Goal: Task Accomplishment & Management: Complete application form

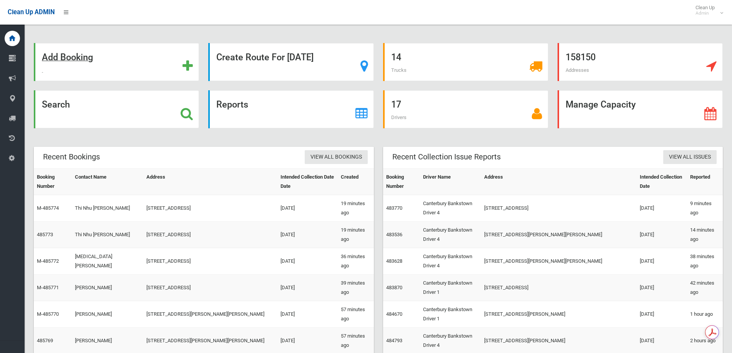
click at [98, 66] on div "Add Booking" at bounding box center [116, 62] width 165 height 38
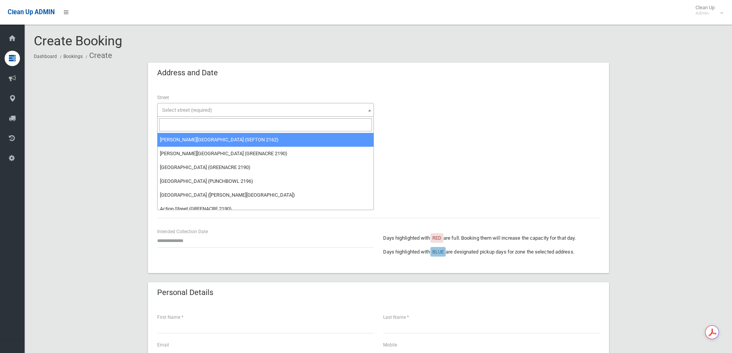
click at [188, 122] on input "search" at bounding box center [265, 124] width 213 height 13
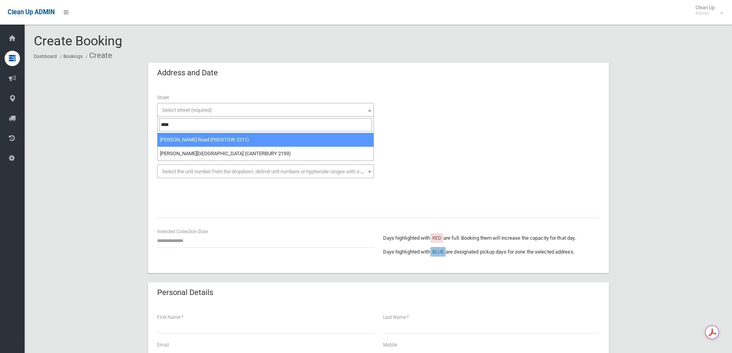
type input "****"
drag, startPoint x: 242, startPoint y: 139, endPoint x: 236, endPoint y: 141, distance: 6.4
select select "****"
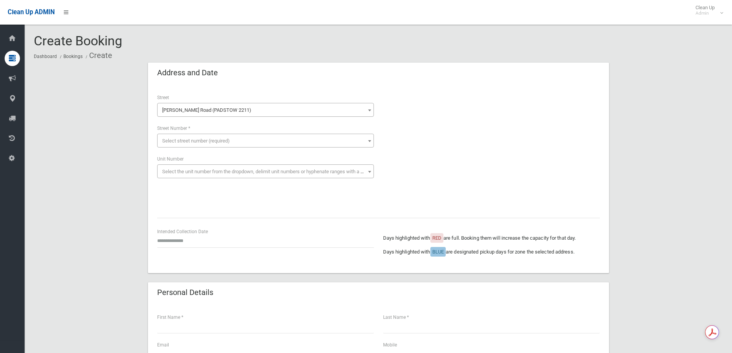
click at [212, 143] on span "Select street number (required)" at bounding box center [196, 141] width 68 height 6
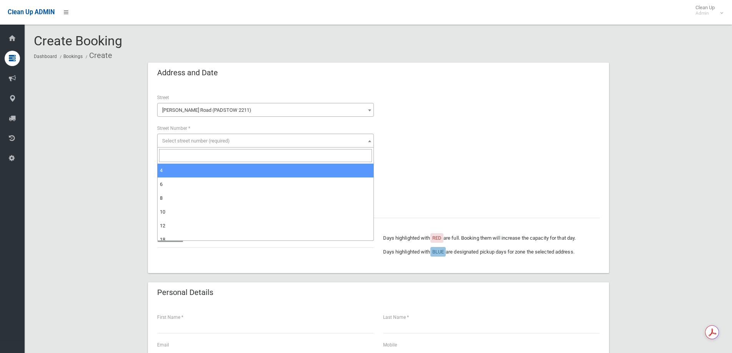
click at [194, 155] on input "search" at bounding box center [265, 155] width 213 height 13
type input "***"
click at [193, 178] on span "*** 58A" at bounding box center [265, 163] width 217 height 30
select select "***"
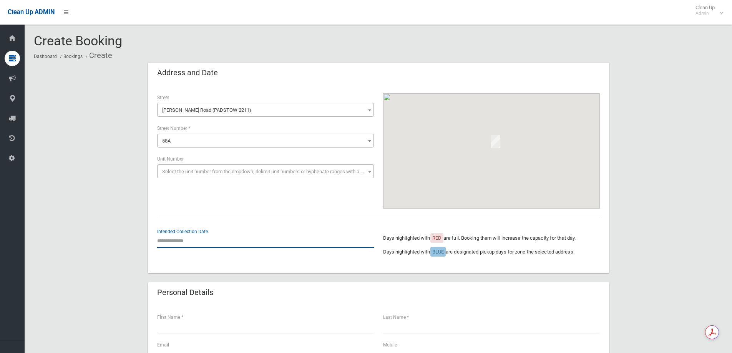
click at [208, 239] on input "text" at bounding box center [265, 241] width 217 height 14
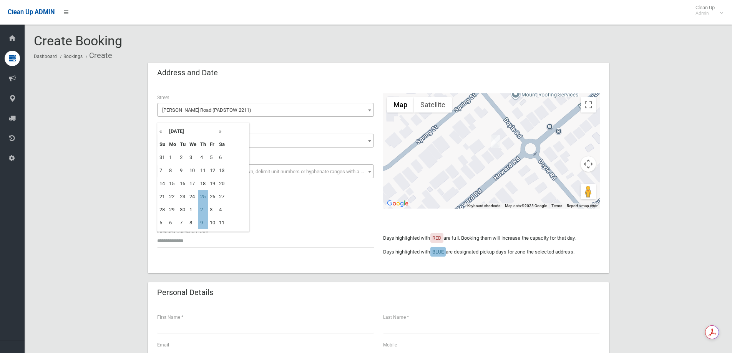
click at [222, 132] on th "»" at bounding box center [222, 131] width 10 height 13
click at [203, 183] on td "16" at bounding box center [203, 183] width 10 height 13
type input "**********"
click at [211, 239] on input "**********" at bounding box center [265, 241] width 217 height 14
click at [206, 184] on td "16" at bounding box center [203, 183] width 10 height 13
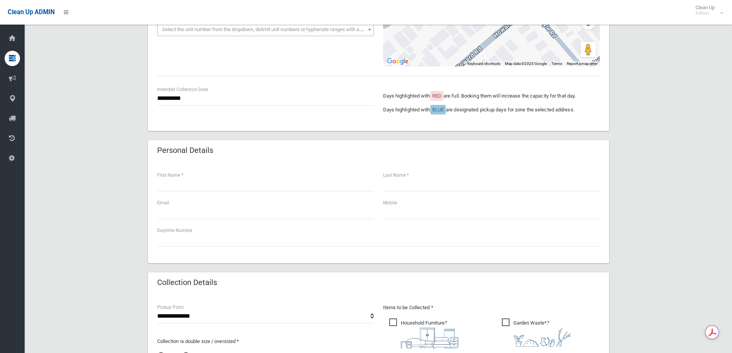
scroll to position [269, 0]
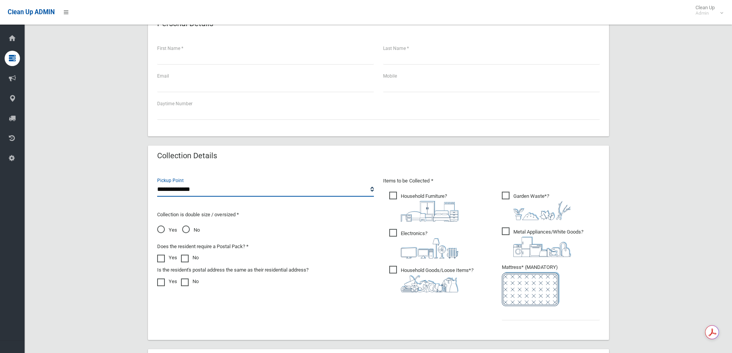
drag, startPoint x: 222, startPoint y: 194, endPoint x: 215, endPoint y: 196, distance: 7.8
click at [222, 194] on select "**********" at bounding box center [265, 190] width 217 height 14
select select "*"
click at [157, 183] on select "**********" at bounding box center [265, 190] width 217 height 14
click at [188, 231] on span "No" at bounding box center [191, 230] width 18 height 9
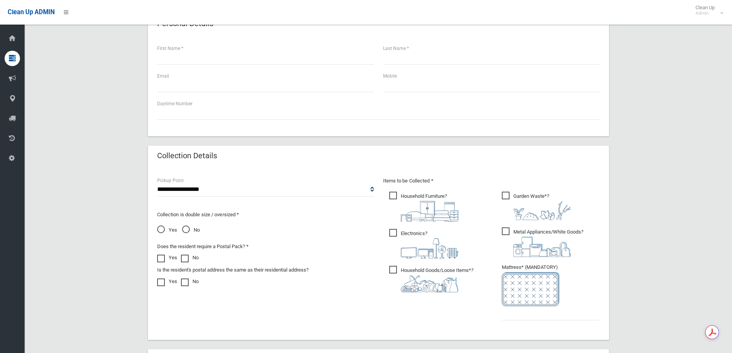
click at [430, 272] on span "Household Goods/Loose Items* ?" at bounding box center [431, 279] width 84 height 27
click at [430, 234] on span "Electronics ?" at bounding box center [423, 244] width 69 height 30
click at [430, 202] on img at bounding box center [430, 211] width 58 height 21
click at [534, 212] on img at bounding box center [542, 210] width 58 height 19
click at [536, 237] on img at bounding box center [542, 247] width 58 height 20
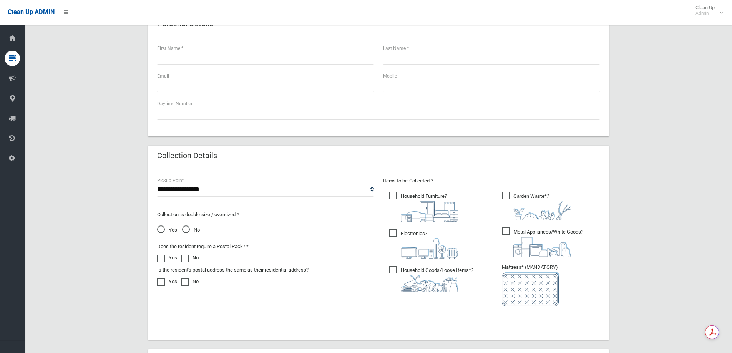
click at [544, 328] on div "Items to be Collected * Household Furniture ?" at bounding box center [491, 253] width 226 height 154
click at [541, 309] on input "text" at bounding box center [551, 313] width 98 height 14
type input "*"
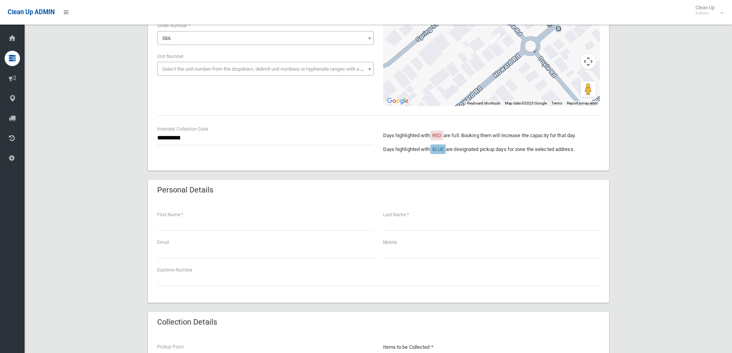
scroll to position [77, 0]
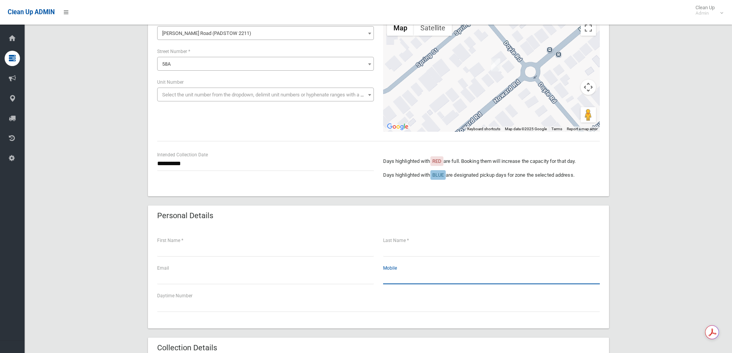
paste input "**********"
type input "**********"
drag, startPoint x: 253, startPoint y: 260, endPoint x: 249, endPoint y: 246, distance: 14.0
click at [253, 259] on div "First Name *" at bounding box center [266, 250] width 226 height 28
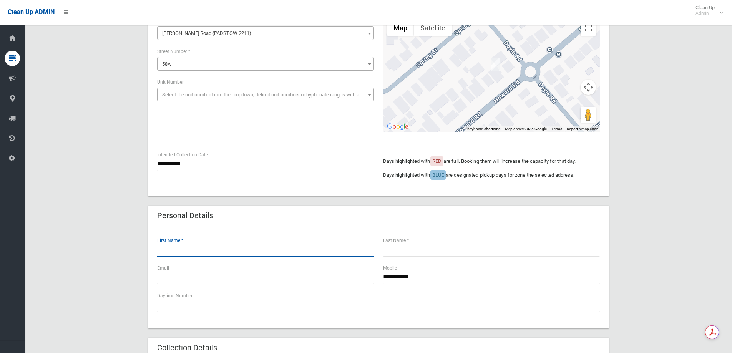
click at [249, 246] on input "text" at bounding box center [265, 249] width 217 height 14
type input "*****"
click at [469, 247] on input "text" at bounding box center [491, 249] width 217 height 14
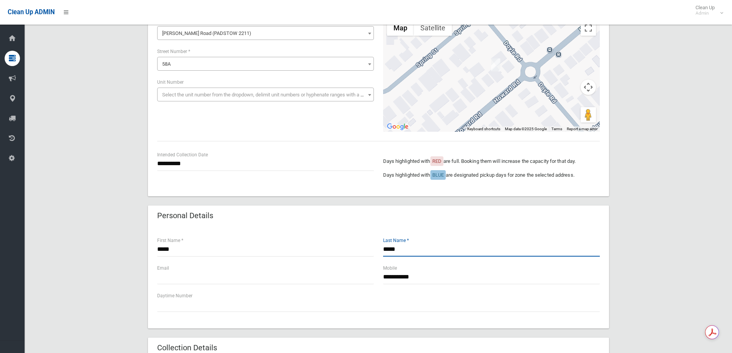
drag, startPoint x: 387, startPoint y: 249, endPoint x: 315, endPoint y: 237, distance: 72.8
click at [316, 237] on div "***** First Name * ***** Last Name *" at bounding box center [379, 250] width 452 height 28
type input "*****"
click at [380, 278] on div "**********" at bounding box center [491, 278] width 226 height 28
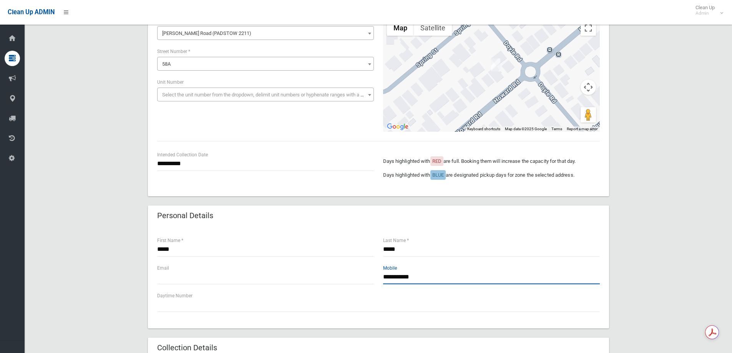
click at [386, 276] on input "**********" at bounding box center [491, 277] width 217 height 14
type input "**********"
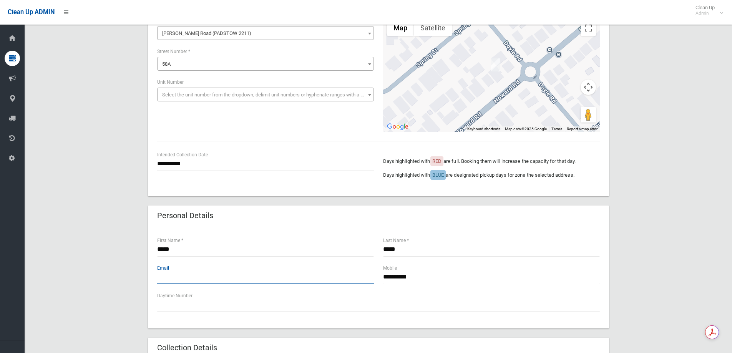
click at [205, 277] on input "text" at bounding box center [265, 277] width 217 height 14
type input "*"
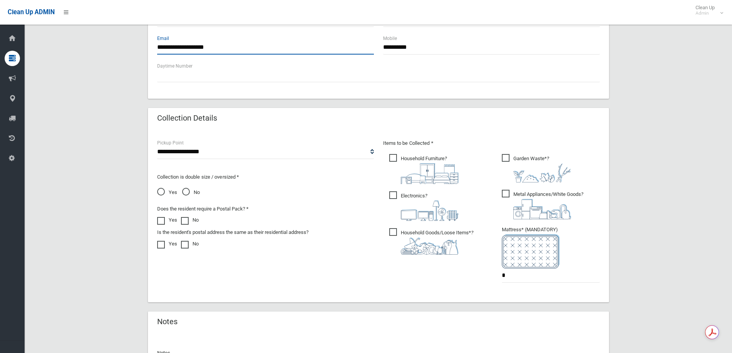
scroll to position [307, 0]
type input "**********"
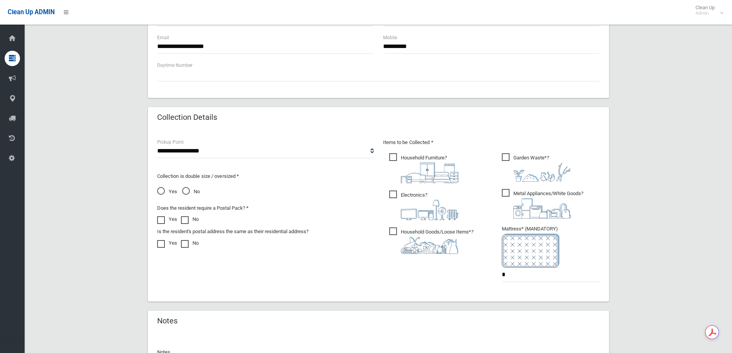
click at [167, 189] on span "Yes" at bounding box center [167, 191] width 20 height 9
drag, startPoint x: 481, startPoint y: 277, endPoint x: 380, endPoint y: 274, distance: 101.1
click at [382, 276] on div "Items to be Collected * Household Furniture ? *" at bounding box center [491, 215] width 226 height 154
type input "*"
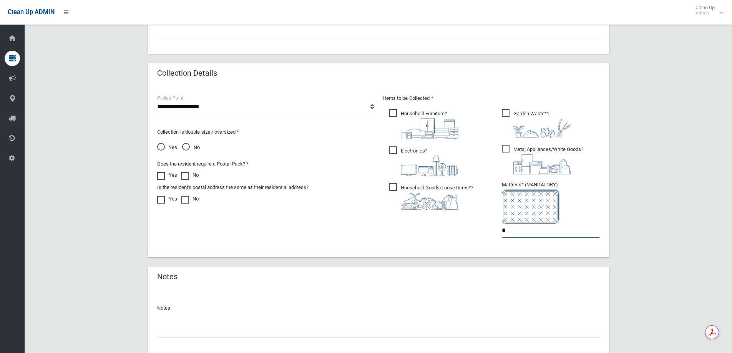
scroll to position [403, 0]
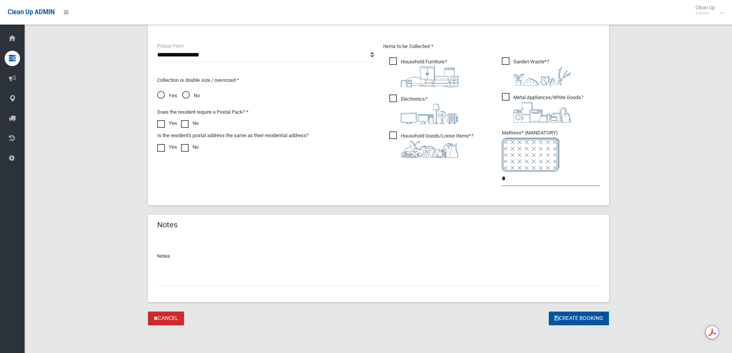
type input "*"
click at [586, 325] on button "Create Booking" at bounding box center [579, 319] width 60 height 14
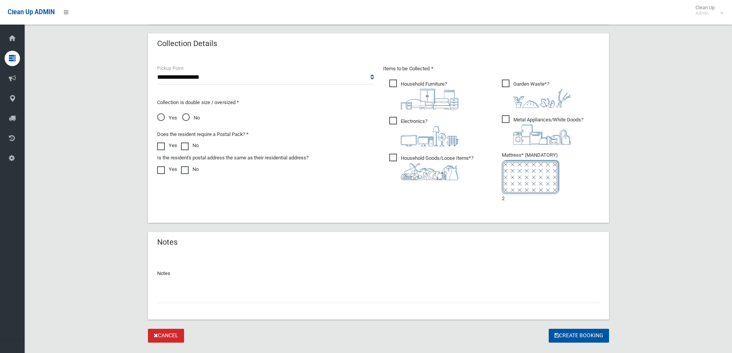
scroll to position [423, 0]
click at [189, 120] on span "No" at bounding box center [191, 116] width 18 height 9
click at [501, 193] on ul "Garden Waste* ?" at bounding box center [548, 141] width 104 height 131
drag, startPoint x: 519, startPoint y: 204, endPoint x: 515, endPoint y: 193, distance: 11.4
click at [518, 200] on ul "Garden Waste* ?" at bounding box center [548, 141] width 104 height 131
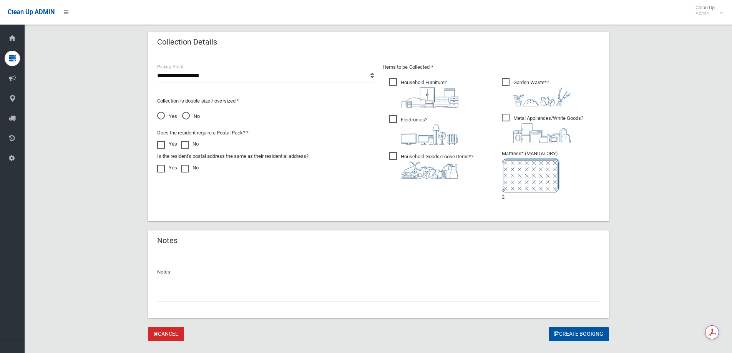
click at [513, 195] on li "Mattress* (MANDATORY) 2" at bounding box center [551, 175] width 98 height 53
click at [510, 197] on li "Mattress* (MANDATORY) 2" at bounding box center [551, 175] width 98 height 53
drag, startPoint x: 493, startPoint y: 201, endPoint x: 500, endPoint y: 217, distance: 17.6
click at [488, 203] on div "Items to be Collected * Household Furniture ?" at bounding box center [491, 137] width 226 height 149
click at [571, 330] on button "Create Booking" at bounding box center [579, 334] width 60 height 14
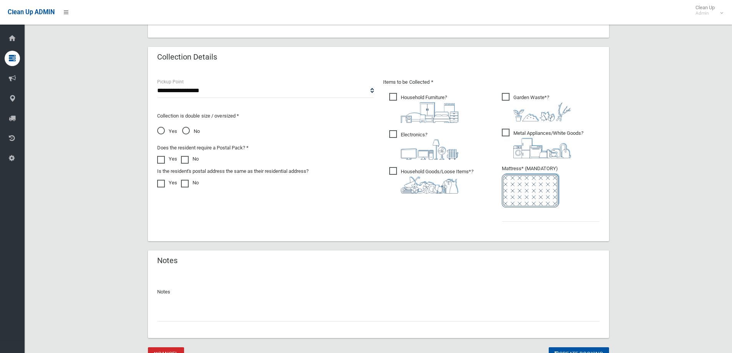
scroll to position [434, 0]
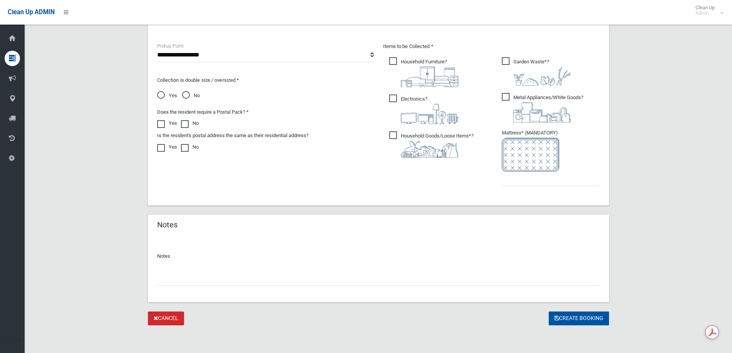
click at [548, 190] on ul "Garden Waste* ?" at bounding box center [548, 124] width 104 height 136
click at [542, 183] on input "text" at bounding box center [551, 179] width 98 height 14
type input "*"
click at [560, 314] on button "Create Booking" at bounding box center [579, 319] width 60 height 14
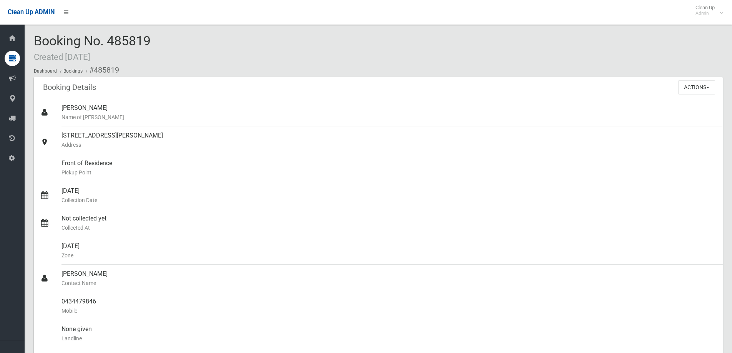
drag, startPoint x: 402, startPoint y: 31, endPoint x: 400, endPoint y: 45, distance: 14.7
click at [400, 30] on div "Booking No. 485819 Created 16/09/2025 Dashboard Bookings #485819 Booking Detail…" at bounding box center [378, 334] width 707 height 650
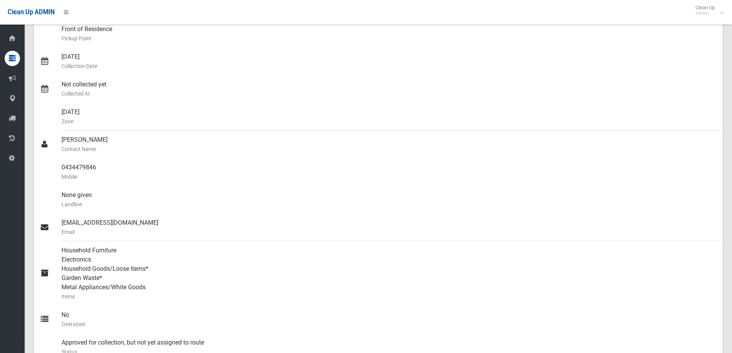
scroll to position [154, 0]
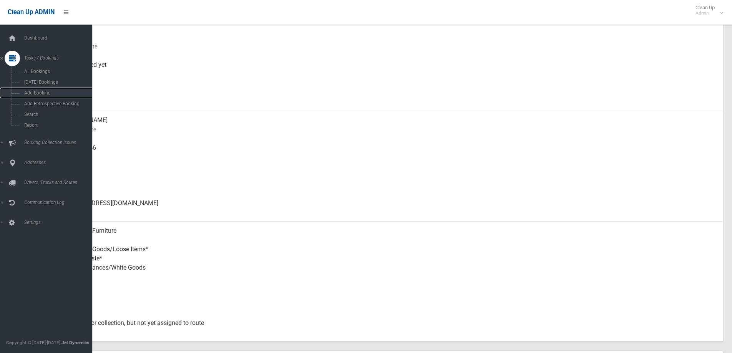
drag, startPoint x: 29, startPoint y: 90, endPoint x: 56, endPoint y: 23, distance: 72.7
click at [29, 90] on link "Add Booking" at bounding box center [49, 93] width 98 height 11
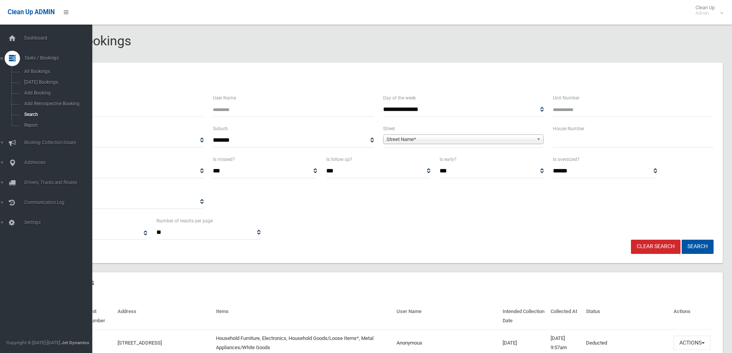
select select
click at [40, 161] on span "Addresses" at bounding box center [60, 162] width 76 height 5
click at [35, 113] on span "All Addresses" at bounding box center [57, 111] width 70 height 5
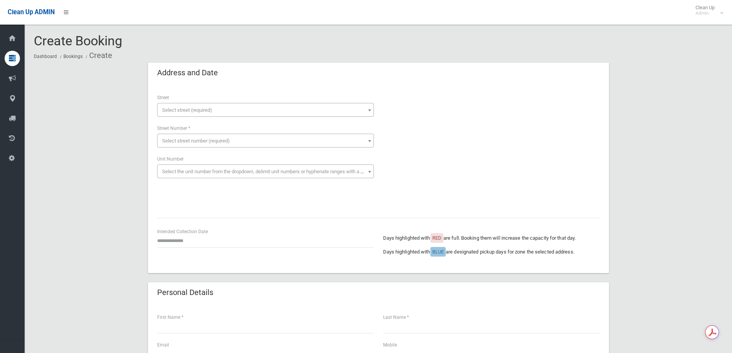
click at [188, 102] on div "**********" at bounding box center [265, 104] width 217 height 23
click at [188, 110] on span "Select street (required)" at bounding box center [187, 110] width 50 height 6
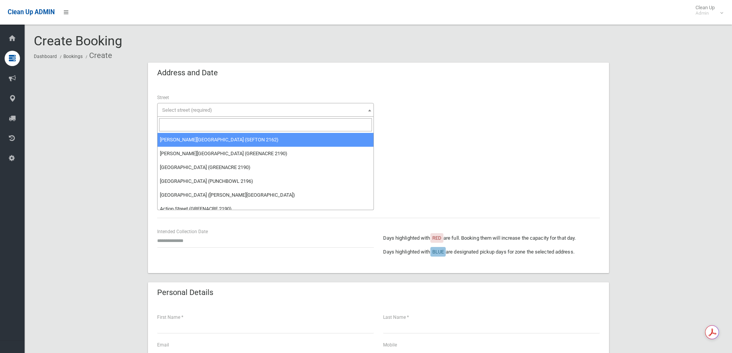
click at [197, 121] on input "search" at bounding box center [265, 124] width 213 height 13
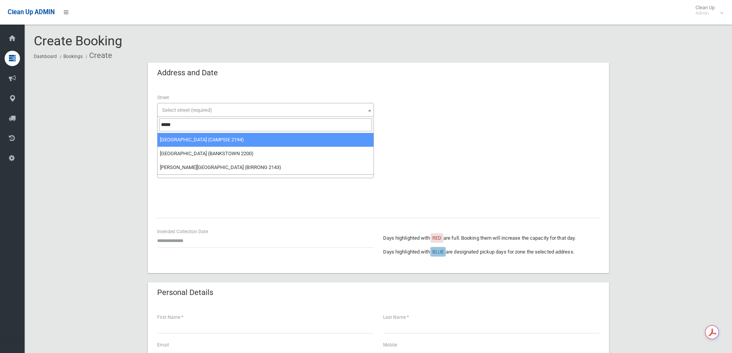
type input "*****"
drag, startPoint x: 220, startPoint y: 140, endPoint x: 191, endPoint y: 143, distance: 29.7
select select "***"
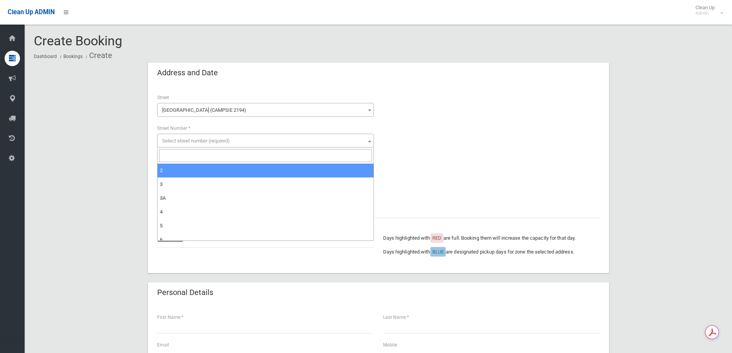
click at [179, 144] on span "Select street number (required)" at bounding box center [265, 141] width 213 height 11
click at [181, 157] on input "search" at bounding box center [265, 155] width 213 height 13
type input "**"
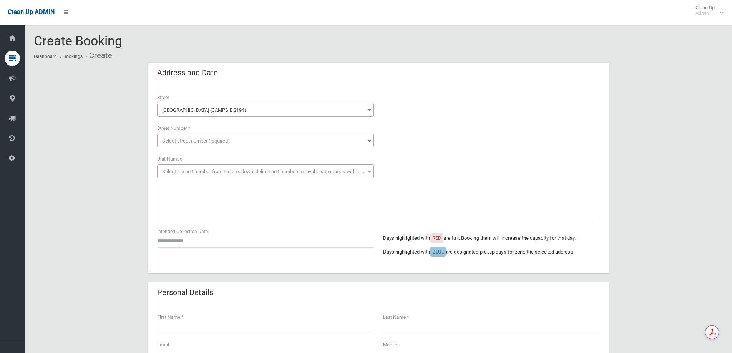
click at [216, 194] on div "**********" at bounding box center [379, 150] width 452 height 115
click at [201, 169] on span "Select the unit number from the dropdown, delimit unit numbers or hyphenate ran…" at bounding box center [269, 172] width 215 height 6
drag, startPoint x: 191, startPoint y: 138, endPoint x: 190, endPoint y: 146, distance: 7.4
click at [191, 144] on span "Select street number (required)" at bounding box center [265, 141] width 213 height 11
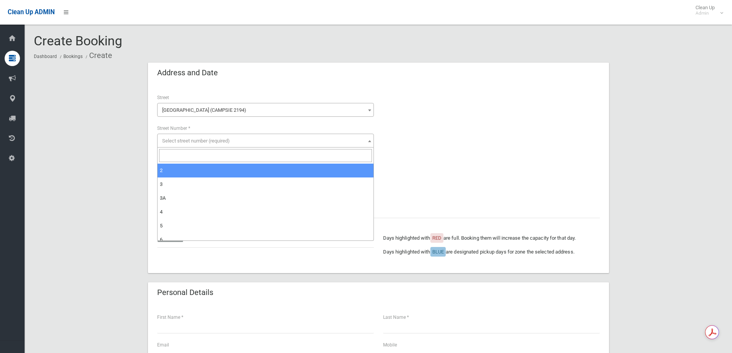
click at [191, 157] on input "search" at bounding box center [265, 155] width 213 height 13
type input "**"
select select "**"
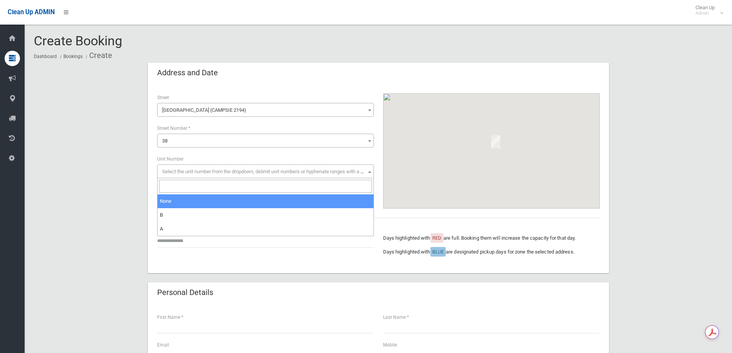
click at [199, 171] on span "Select the unit number from the dropdown, delimit unit numbers or hyphenate ran…" at bounding box center [269, 172] width 215 height 6
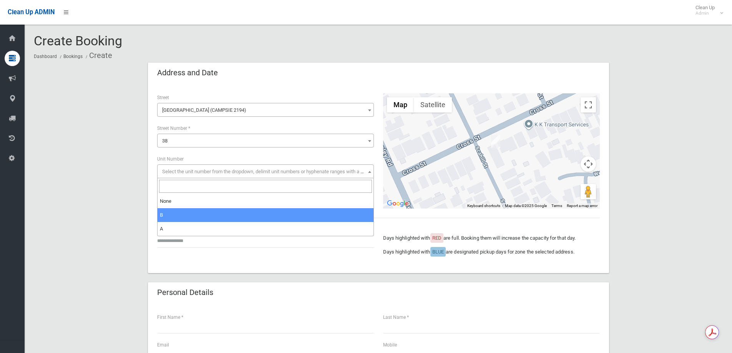
select select "*"
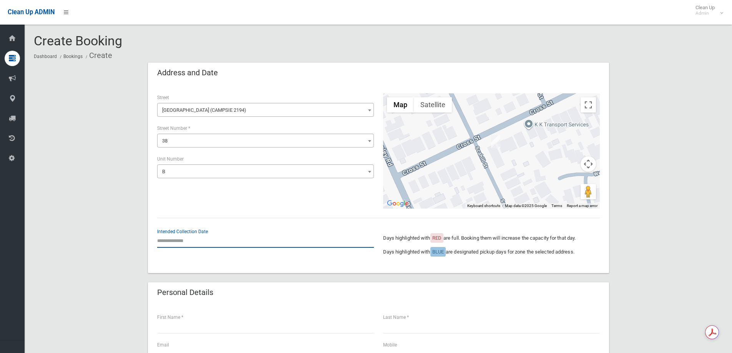
click at [230, 240] on input "text" at bounding box center [265, 241] width 217 height 14
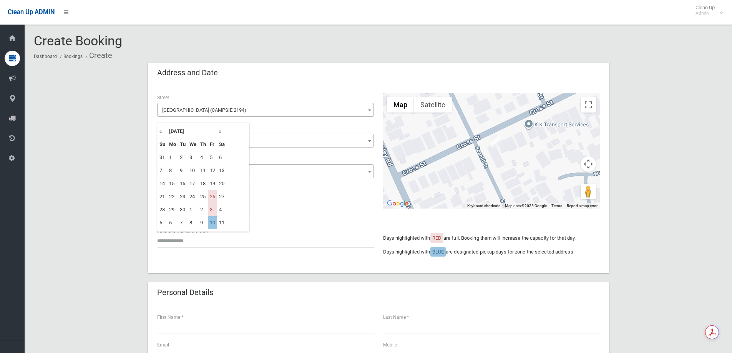
click at [222, 134] on th "»" at bounding box center [222, 131] width 10 height 13
click at [212, 170] on td "10" at bounding box center [212, 170] width 9 height 13
type input "**********"
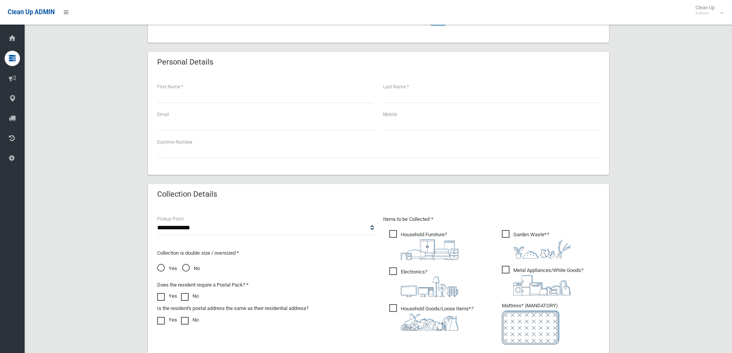
scroll to position [307, 0]
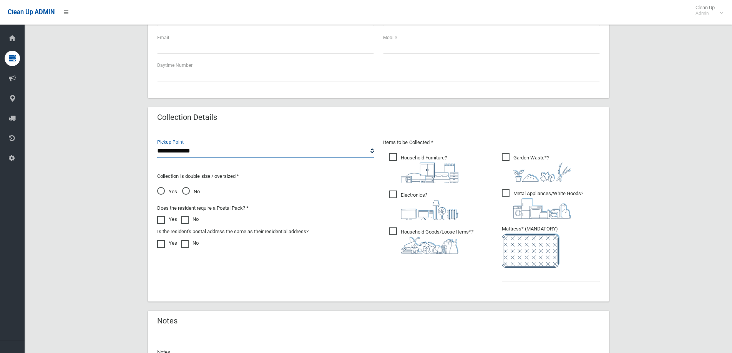
click at [201, 153] on select "**********" at bounding box center [265, 151] width 217 height 14
click at [157, 144] on select "**********" at bounding box center [265, 151] width 217 height 14
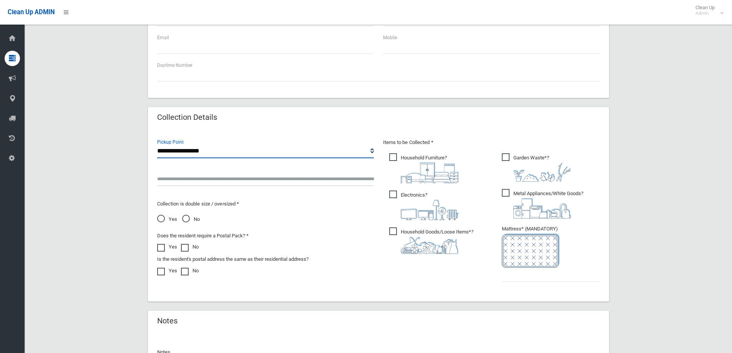
drag, startPoint x: 185, startPoint y: 147, endPoint x: 183, endPoint y: 157, distance: 9.8
click at [184, 148] on select "**********" at bounding box center [265, 151] width 217 height 14
select select "*"
click at [157, 144] on select "**********" at bounding box center [265, 151] width 217 height 14
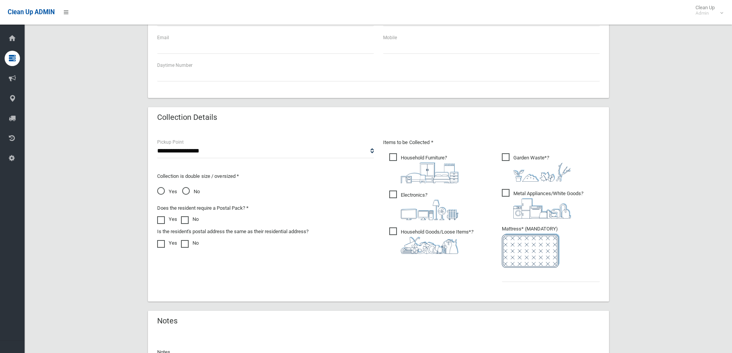
click at [194, 196] on span "No" at bounding box center [191, 191] width 18 height 9
click at [402, 256] on ul "Household Furniture ?" at bounding box center [435, 206] width 104 height 108
click at [403, 232] on span "Household Goods/Loose Items* ?" at bounding box center [431, 240] width 84 height 27
click at [421, 203] on img at bounding box center [430, 210] width 58 height 20
click at [427, 159] on span "Household Furniture ?" at bounding box center [423, 168] width 69 height 30
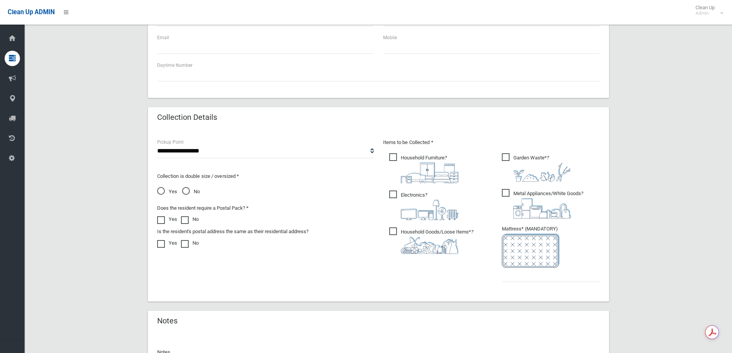
drag, startPoint x: 543, startPoint y: 167, endPoint x: 543, endPoint y: 174, distance: 7.7
click at [543, 167] on img at bounding box center [542, 172] width 58 height 19
click at [538, 189] on span "Metal Appliances/White Goods ?" at bounding box center [542, 204] width 81 height 30
click at [531, 279] on input "text" at bounding box center [551, 275] width 98 height 14
type input "*"
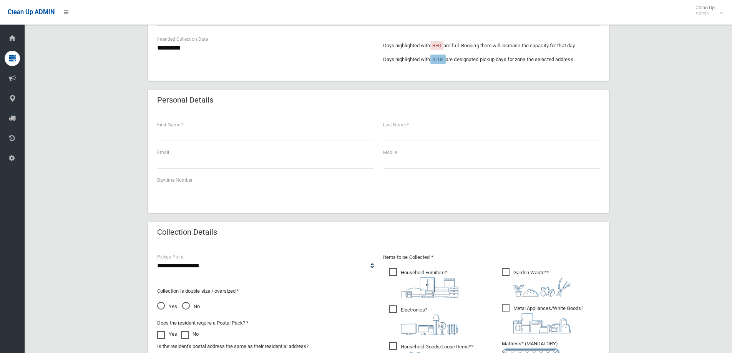
scroll to position [192, 0]
click at [200, 140] on input "text" at bounding box center [265, 134] width 217 height 14
type input "***"
click at [451, 129] on input "text" at bounding box center [491, 134] width 217 height 14
type input "**"
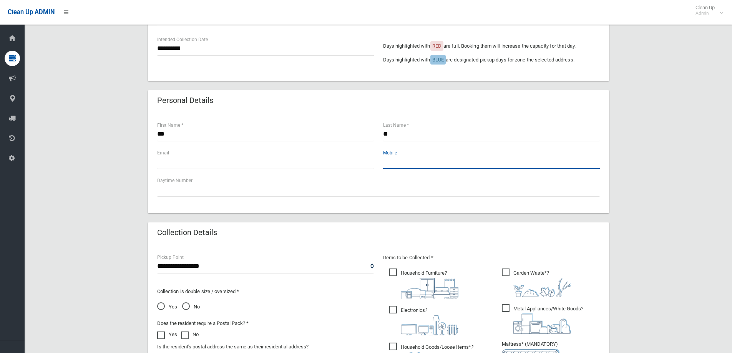
click at [431, 157] on input "text" at bounding box center [491, 162] width 217 height 14
paste input "**********"
click at [385, 163] on input "**********" at bounding box center [491, 162] width 217 height 14
type input "**********"
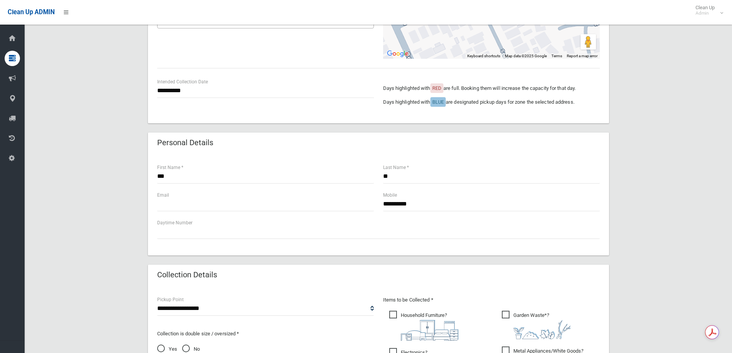
scroll to position [77, 0]
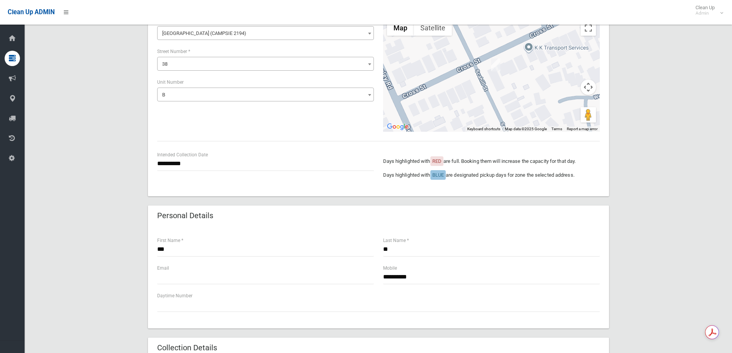
click at [205, 174] on div "**********" at bounding box center [266, 165] width 226 height 28
click at [203, 160] on input "**********" at bounding box center [265, 164] width 217 height 14
click at [214, 96] on td "10" at bounding box center [212, 93] width 9 height 13
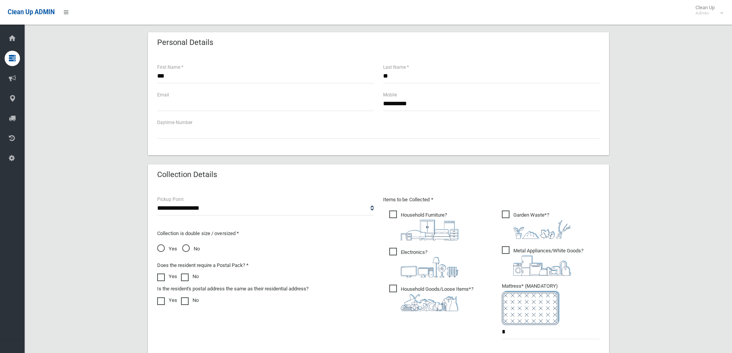
scroll to position [307, 0]
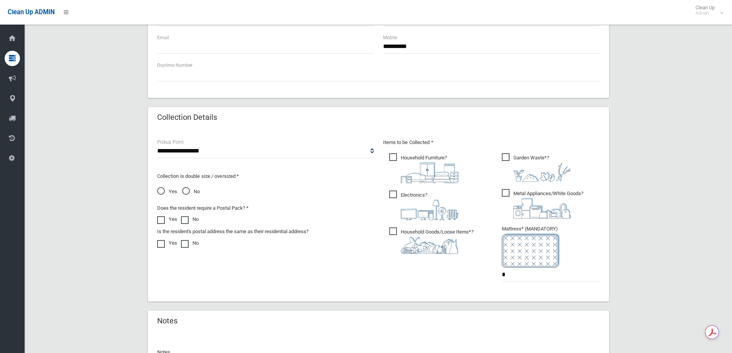
click at [173, 190] on span "Yes" at bounding box center [167, 191] width 20 height 9
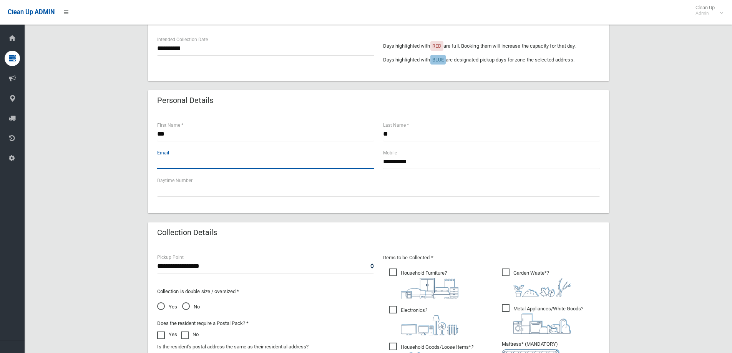
click at [169, 160] on input "text" at bounding box center [265, 162] width 217 height 14
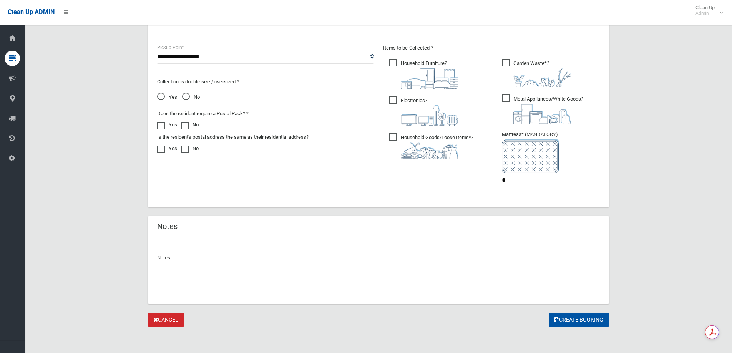
scroll to position [403, 0]
type input "**********"
click at [576, 315] on button "Create Booking" at bounding box center [579, 319] width 60 height 14
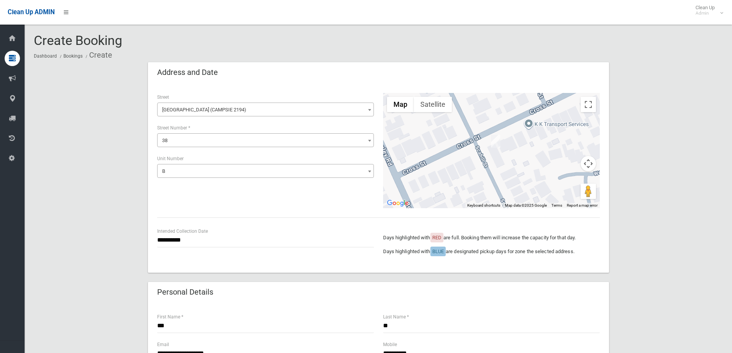
scroll to position [0, 0]
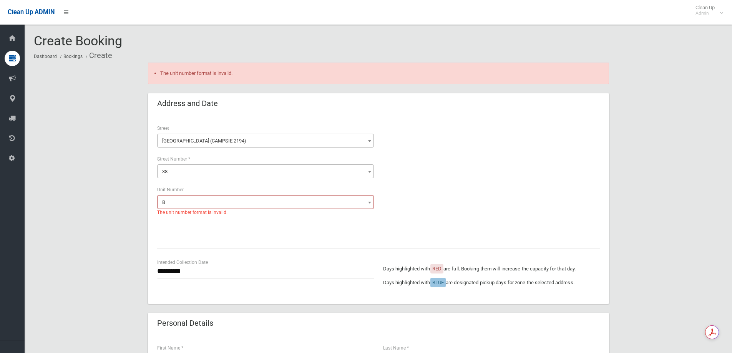
click at [220, 187] on div "**********" at bounding box center [265, 197] width 217 height 23
click at [211, 197] on span "B" at bounding box center [265, 202] width 213 height 11
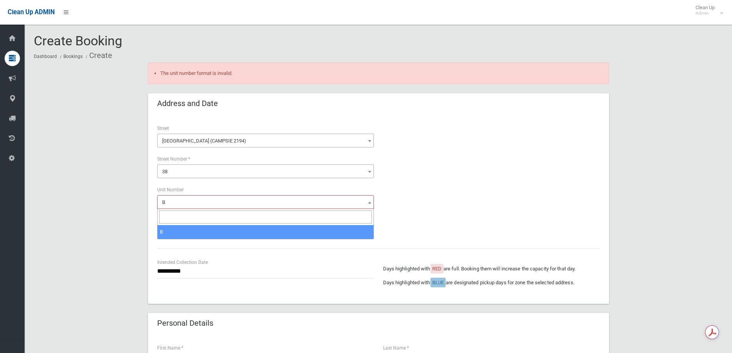
click at [214, 199] on span "B" at bounding box center [265, 202] width 213 height 11
click at [210, 214] on input "search" at bounding box center [265, 217] width 213 height 13
type input "*"
drag, startPoint x: 200, startPoint y: 213, endPoint x: 146, endPoint y: 212, distance: 54.2
click at [146, 212] on body "Clean Up ADMIN Clean Up Admin Logout Create Booking Dashboard Bookings Create" at bounding box center [366, 176] width 732 height 353
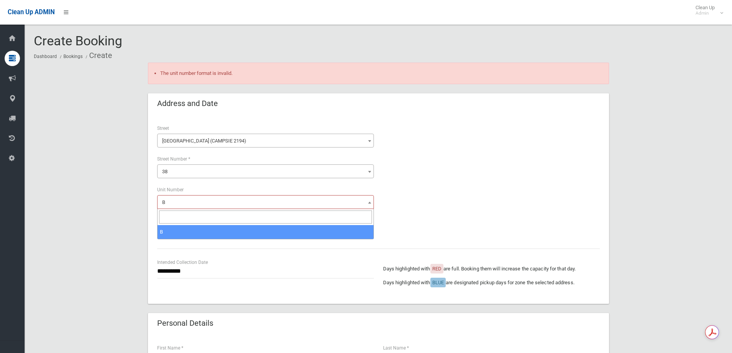
type input "*"
select select "*"
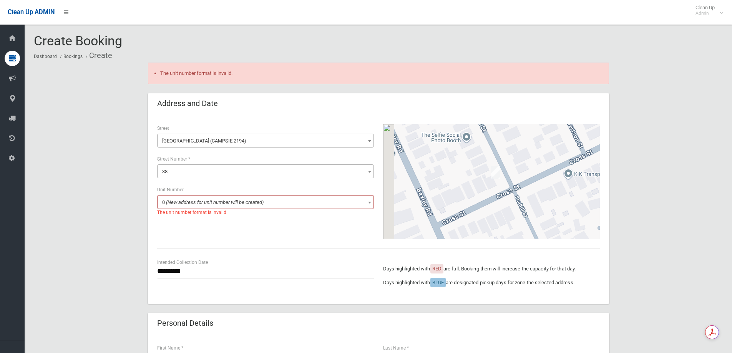
click at [255, 232] on div "**********" at bounding box center [379, 181] width 452 height 115
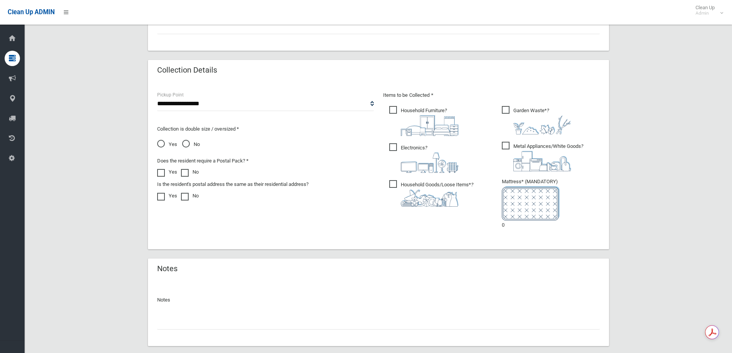
scroll to position [429, 0]
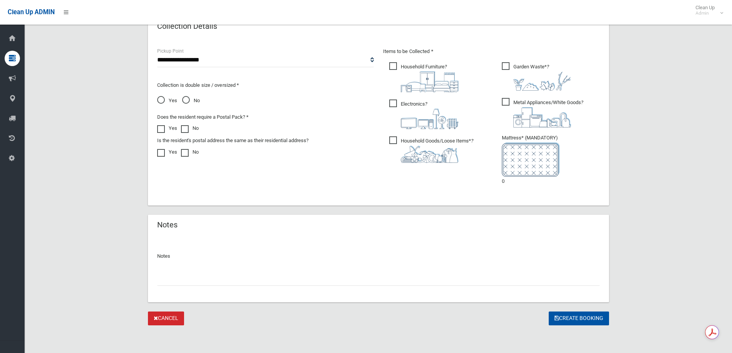
click at [176, 283] on input "text" at bounding box center [378, 279] width 443 height 14
type input "**********"
click at [572, 320] on button "Create Booking" at bounding box center [579, 319] width 60 height 14
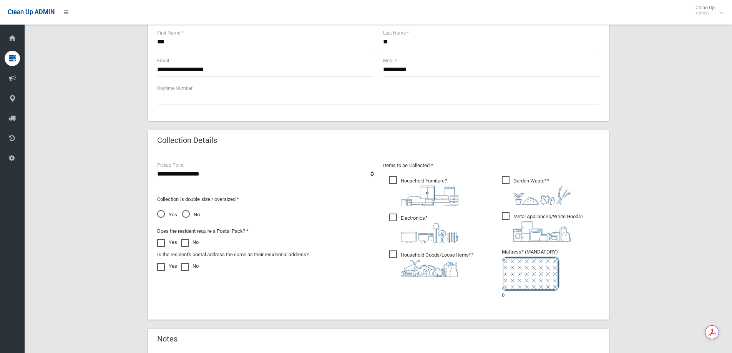
scroll to position [237, 0]
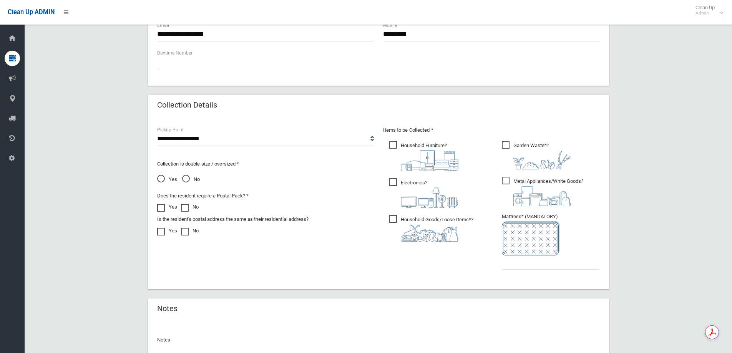
scroll to position [434, 0]
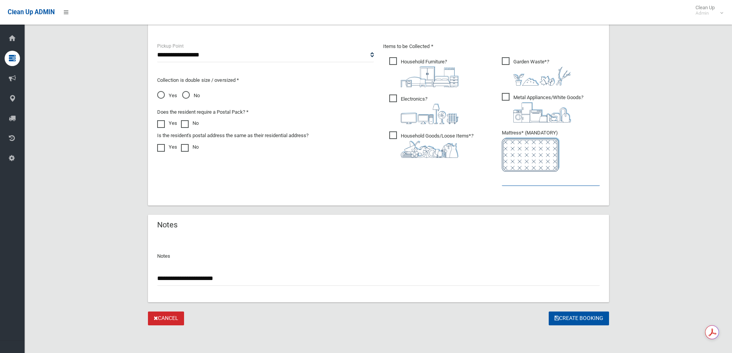
click at [516, 177] on input "text" at bounding box center [551, 179] width 98 height 14
type input "*"
click at [570, 321] on button "Create Booking" at bounding box center [579, 319] width 60 height 14
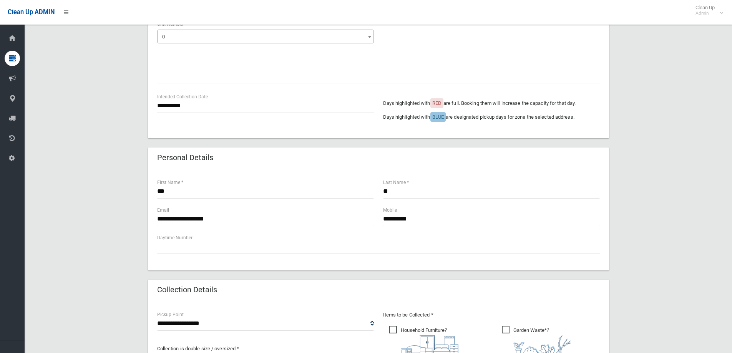
scroll to position [165, 0]
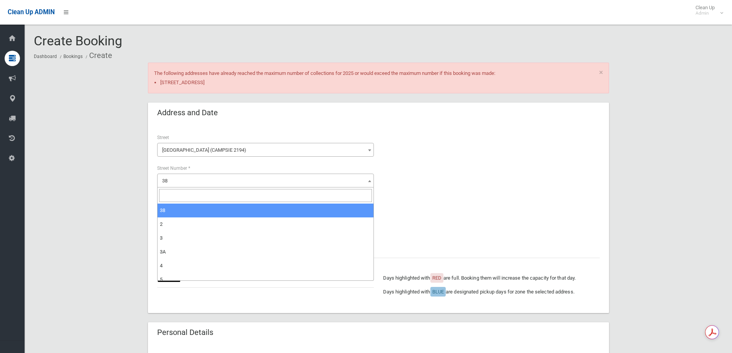
drag, startPoint x: 201, startPoint y: 177, endPoint x: 198, endPoint y: 187, distance: 10.5
click at [201, 177] on span "38" at bounding box center [265, 181] width 213 height 11
click at [198, 189] on input "search" at bounding box center [265, 195] width 213 height 13
type input "*"
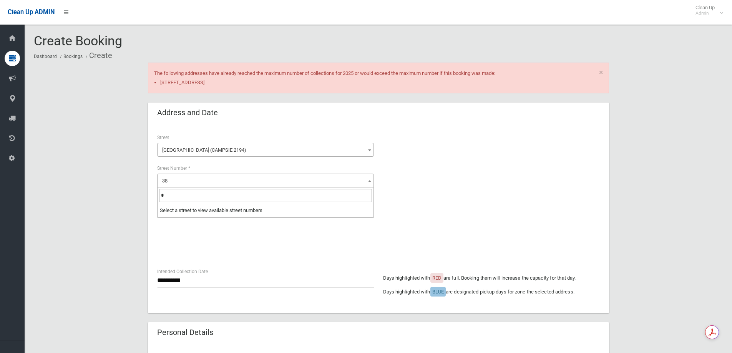
drag, startPoint x: 196, startPoint y: 189, endPoint x: 61, endPoint y: 190, distance: 134.9
click at [61, 190] on body "Clean Up ADMIN Clean Up Admin Logout Create Booking Dashboard Bookings Create ×…" at bounding box center [366, 176] width 732 height 353
click at [556, 179] on div at bounding box center [491, 190] width 217 height 115
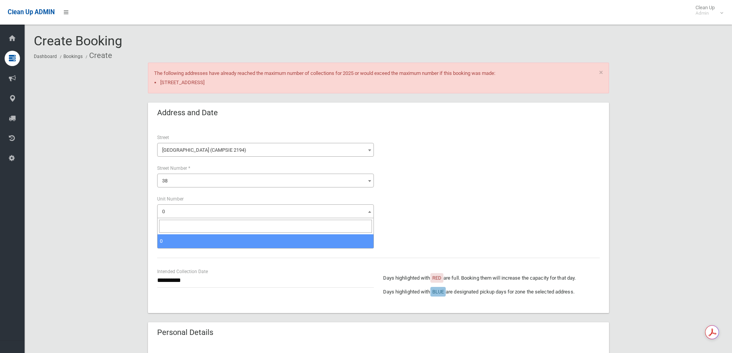
click at [219, 205] on span "0" at bounding box center [265, 211] width 217 height 14
click at [209, 232] on input "search" at bounding box center [265, 226] width 213 height 13
click at [202, 184] on span "38" at bounding box center [265, 181] width 213 height 11
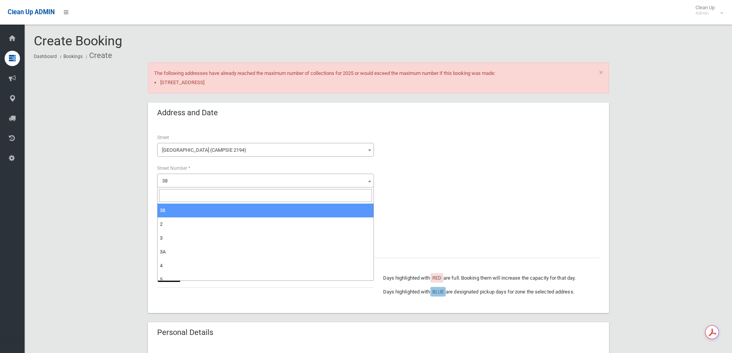
click at [183, 189] on input "search" at bounding box center [265, 195] width 213 height 13
type input "**"
select select "**"
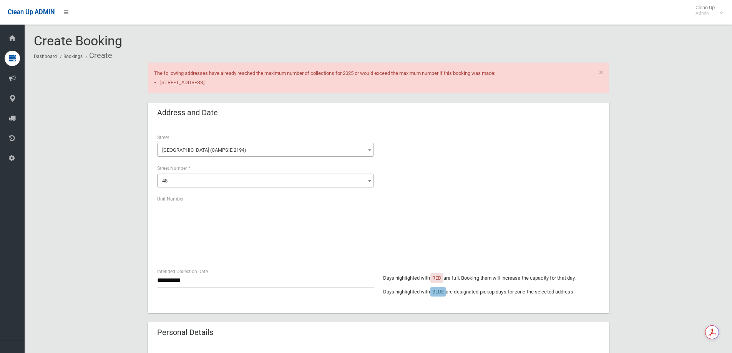
click at [204, 147] on span "Cross Street (CAMPSIE 2194)" at bounding box center [265, 150] width 213 height 11
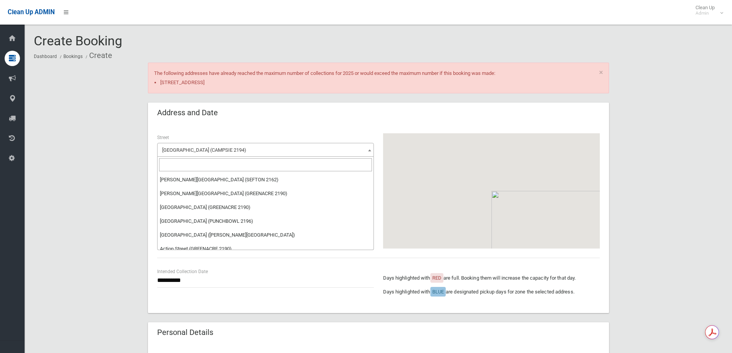
scroll to position [7594, 0]
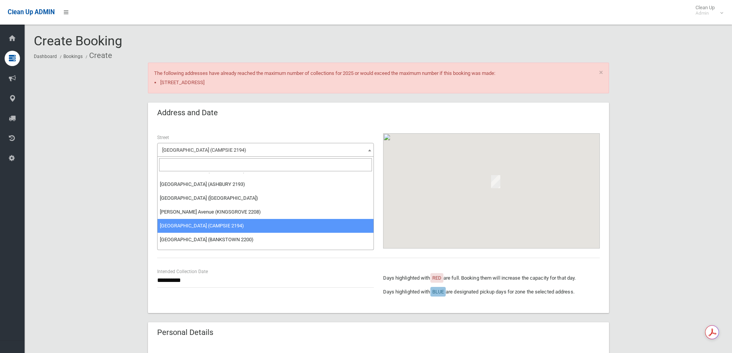
click at [204, 164] on input "search" at bounding box center [265, 164] width 213 height 13
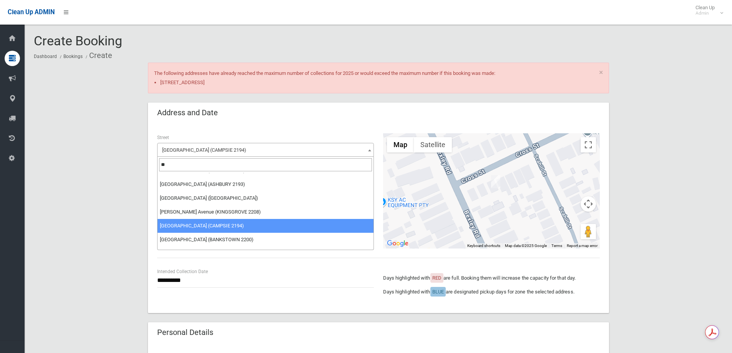
scroll to position [0, 0]
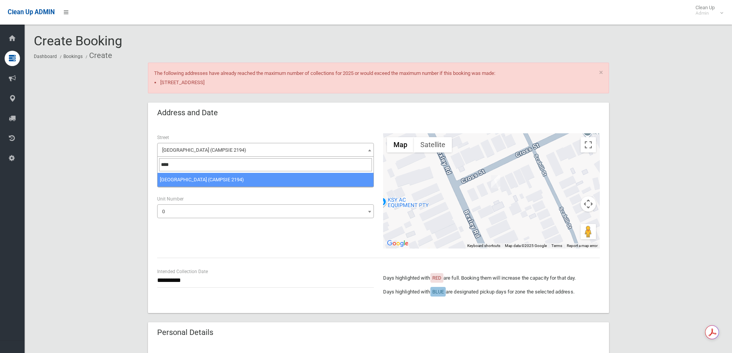
type input "****"
select select "***"
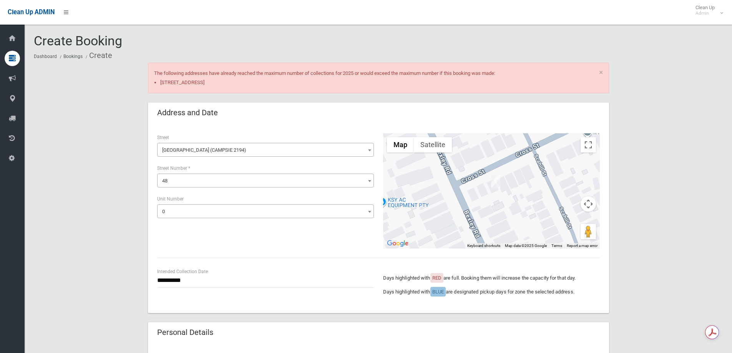
click at [194, 209] on span "0" at bounding box center [265, 211] width 213 height 11
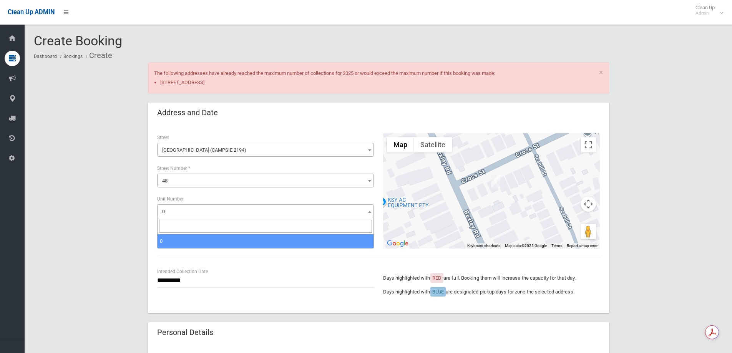
click at [190, 232] on input "search" at bounding box center [265, 226] width 213 height 13
type input "*"
select select "*"
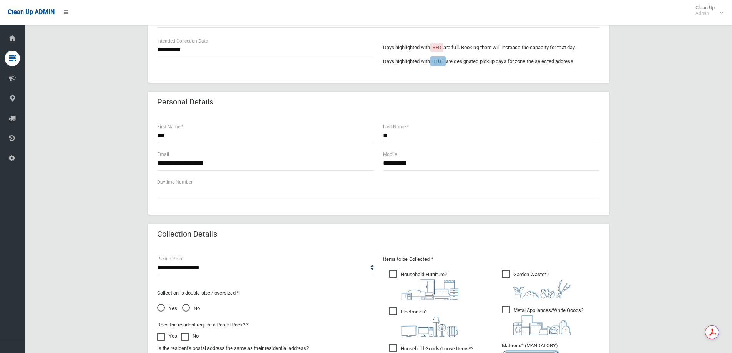
scroll to position [438, 0]
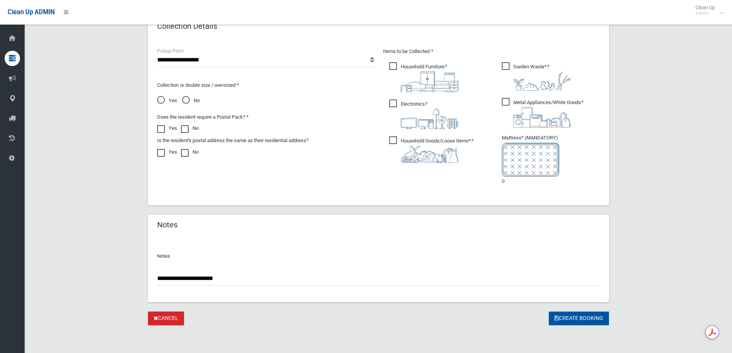
click at [566, 319] on button "Create Booking" at bounding box center [579, 319] width 60 height 14
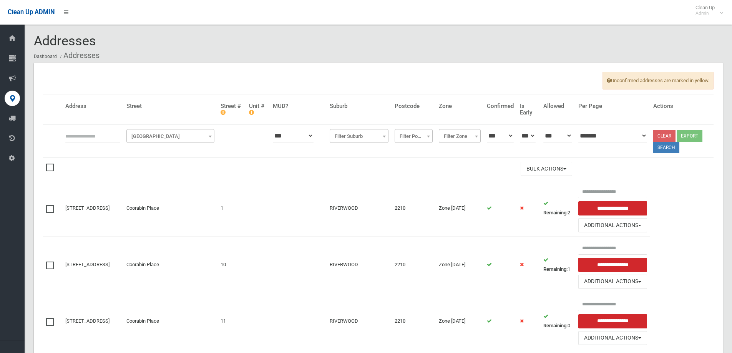
click at [104, 133] on input "text" at bounding box center [92, 136] width 55 height 14
type input "**"
click at [168, 135] on span "[GEOGRAPHIC_DATA]" at bounding box center [170, 136] width 84 height 11
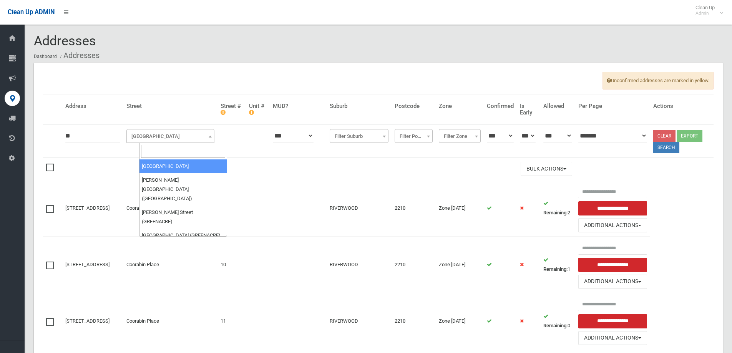
click at [169, 154] on input "search" at bounding box center [183, 151] width 84 height 13
type input "*****"
select select "***"
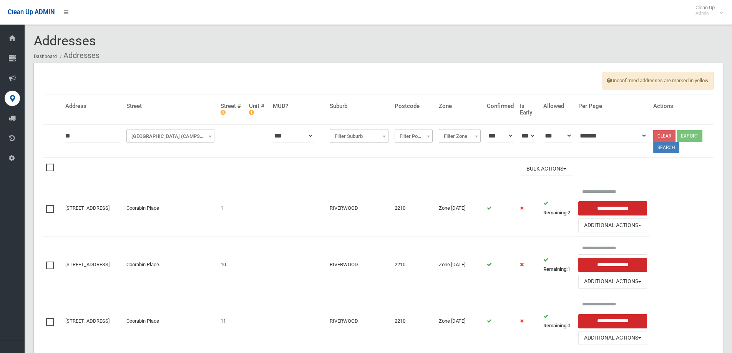
click at [669, 148] on button "Search" at bounding box center [666, 148] width 26 height 12
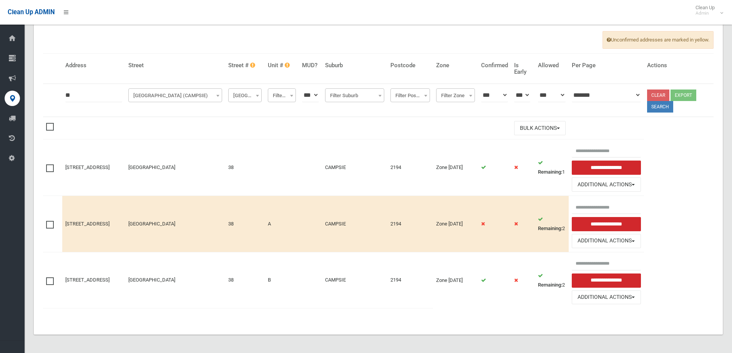
scroll to position [41, 0]
click at [629, 300] on button "Additional Actions" at bounding box center [606, 297] width 69 height 14
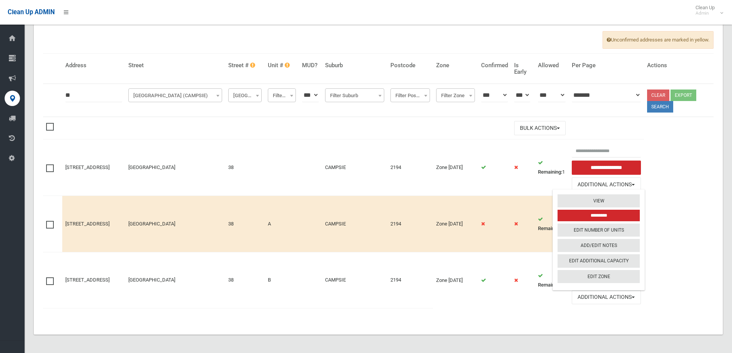
click at [524, 309] on table "**********" at bounding box center [378, 185] width 671 height 262
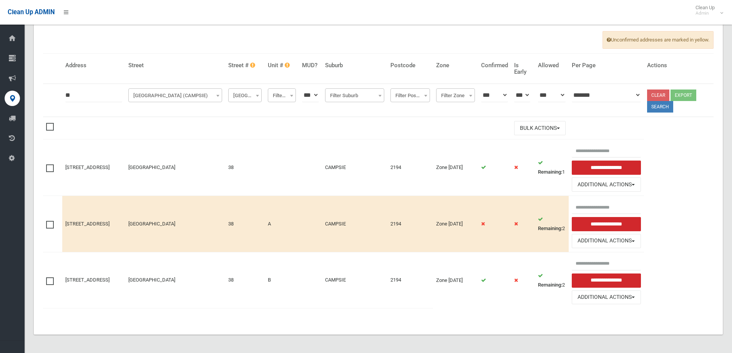
click at [543, 282] on strong "Remaining:" at bounding box center [550, 285] width 24 height 6
drag, startPoint x: 512, startPoint y: 289, endPoint x: 588, endPoint y: 292, distance: 75.8
click at [511, 288] on td at bounding box center [494, 280] width 33 height 56
click at [596, 297] on button "Additional Actions" at bounding box center [606, 297] width 69 height 14
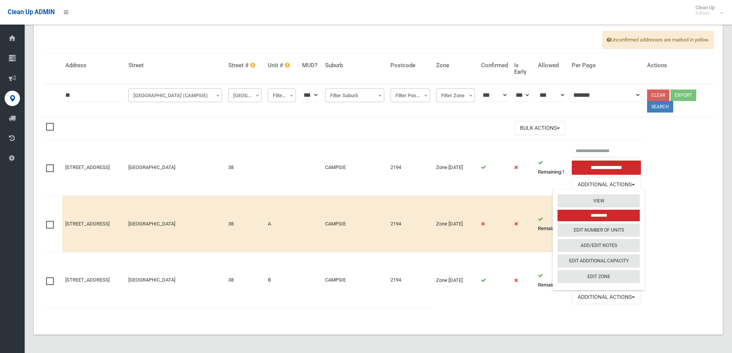
click at [518, 279] on icon at bounding box center [516, 280] width 4 height 5
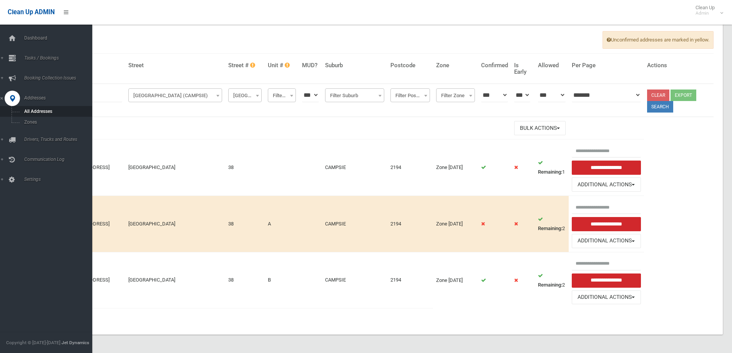
click at [52, 86] on ul "Dashboard Tasks / Bookings All Bookings Today's Bookings Add Booking Add Retros…" at bounding box center [49, 109] width 98 height 157
click at [43, 56] on span "Tasks / Bookings" at bounding box center [60, 57] width 76 height 5
click at [44, 111] on link "Search" at bounding box center [49, 114] width 98 height 11
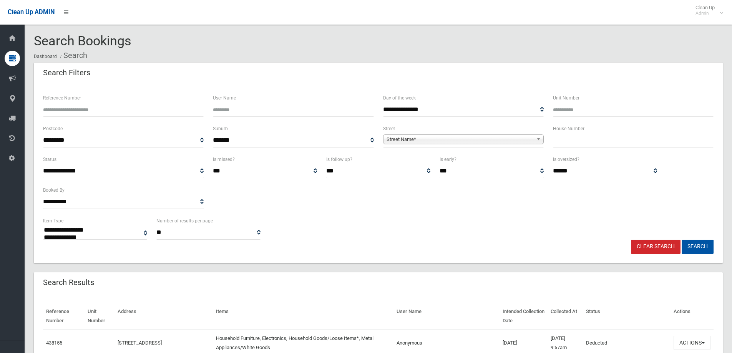
select select
click at [586, 135] on input "text" at bounding box center [633, 140] width 161 height 14
type input "**"
click at [468, 145] on span "**********" at bounding box center [463, 140] width 161 height 14
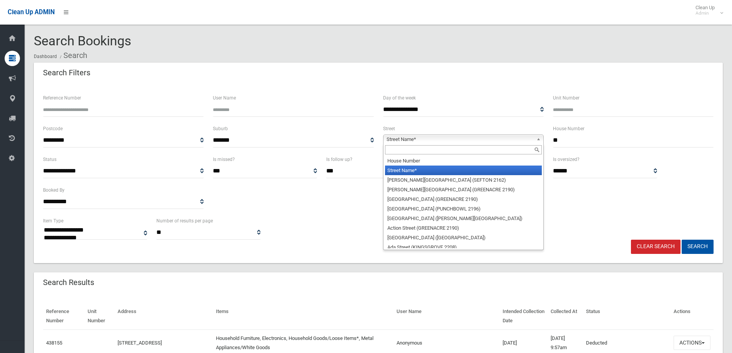
click at [462, 142] on span "Street Name*" at bounding box center [460, 139] width 147 height 9
click at [432, 151] on input "text" at bounding box center [463, 149] width 157 height 9
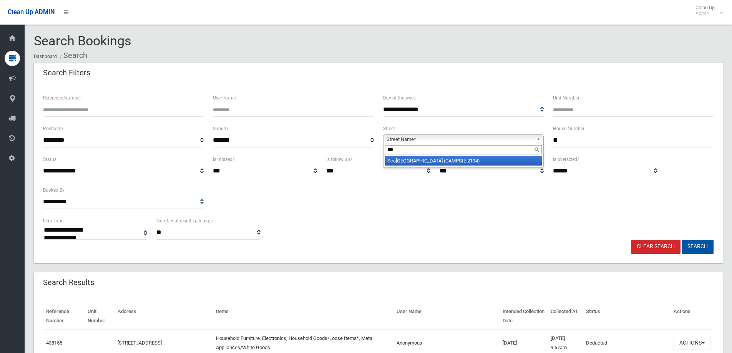
type input "***"
click at [433, 162] on li "Sca hill Street (CAMPSIE 2194)" at bounding box center [463, 161] width 157 height 10
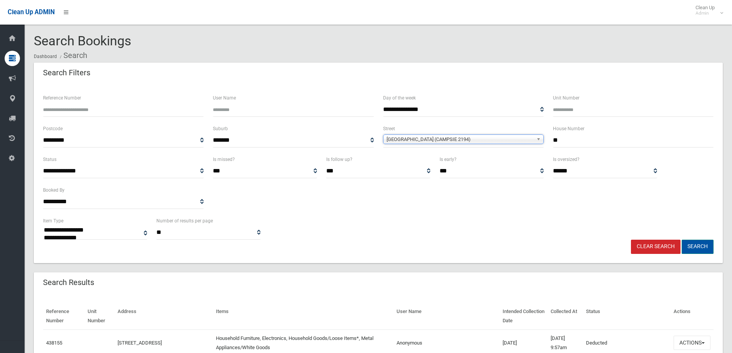
click at [702, 246] on button "Search" at bounding box center [698, 247] width 32 height 14
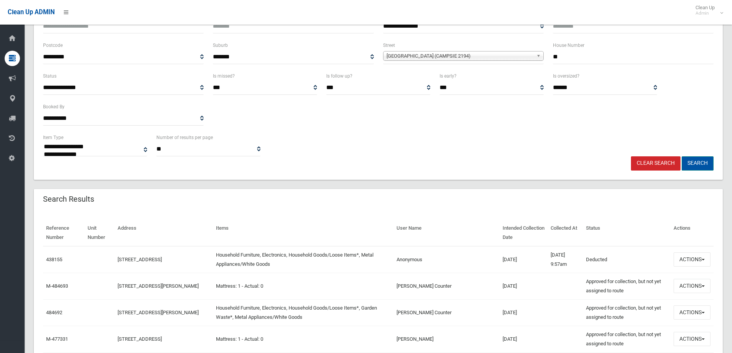
scroll to position [115, 0]
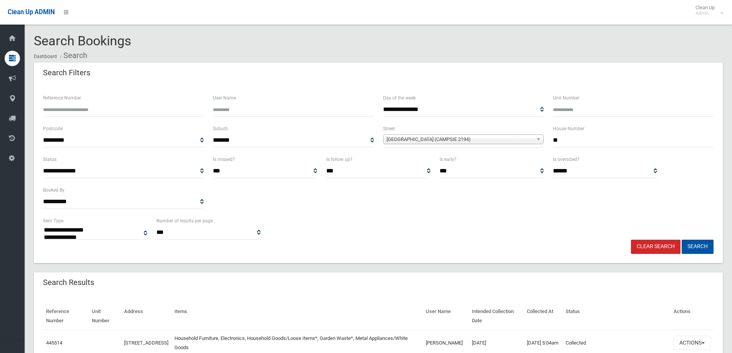
select select
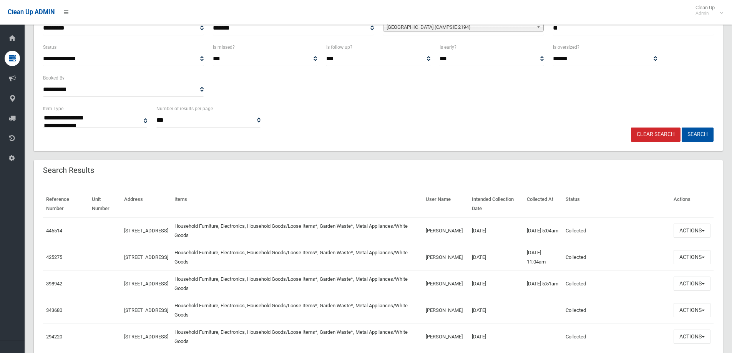
scroll to position [53, 0]
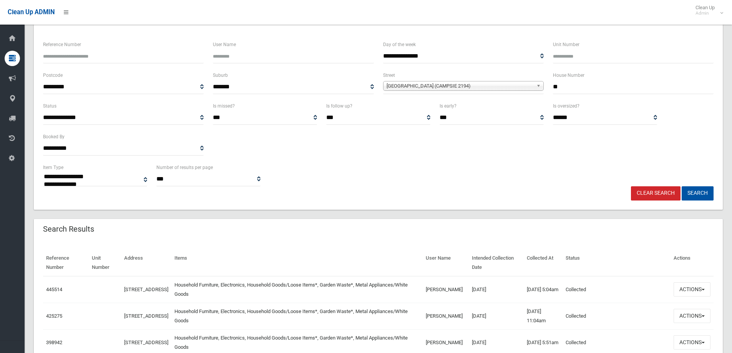
click at [654, 196] on link "Clear Search" at bounding box center [656, 193] width 50 height 14
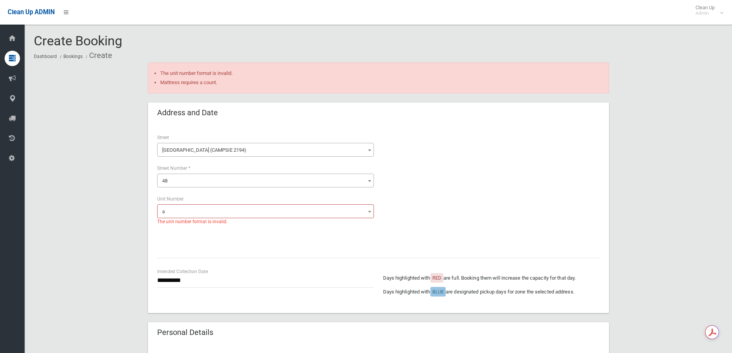
click at [217, 177] on span "48" at bounding box center [265, 181] width 213 height 11
click at [462, 169] on div at bounding box center [491, 190] width 217 height 115
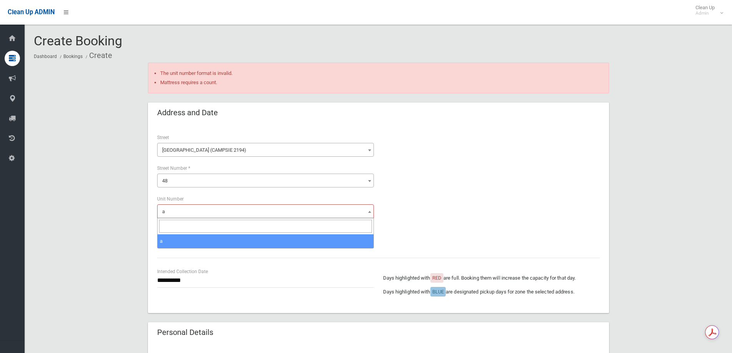
click at [226, 206] on span "a" at bounding box center [265, 211] width 213 height 11
click at [211, 232] on input "search" at bounding box center [265, 226] width 213 height 13
type input "*"
select select "*"
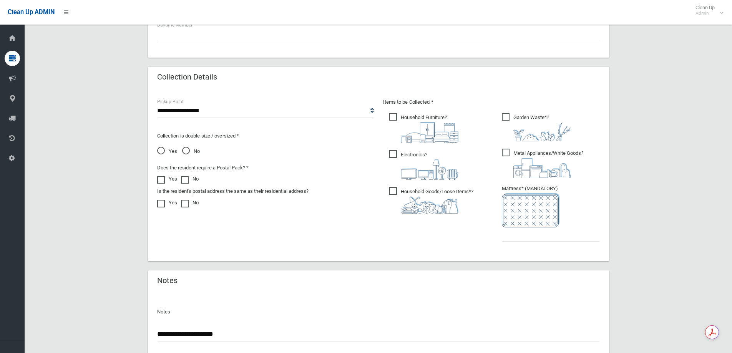
scroll to position [443, 0]
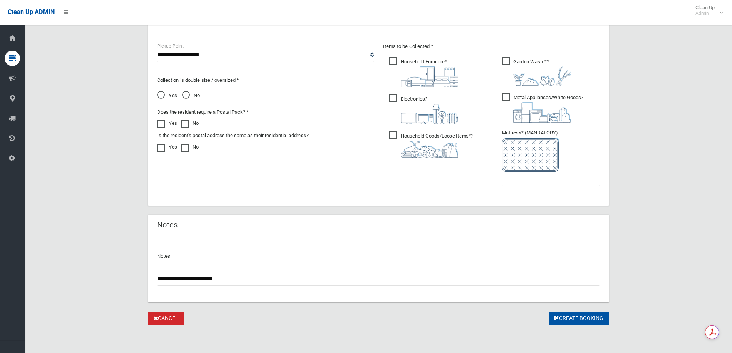
click at [525, 189] on ul "Garden Waste* ?" at bounding box center [548, 124] width 104 height 136
click at [521, 183] on input "text" at bounding box center [551, 179] width 98 height 14
type input "*"
click at [571, 313] on button "Create Booking" at bounding box center [579, 319] width 60 height 14
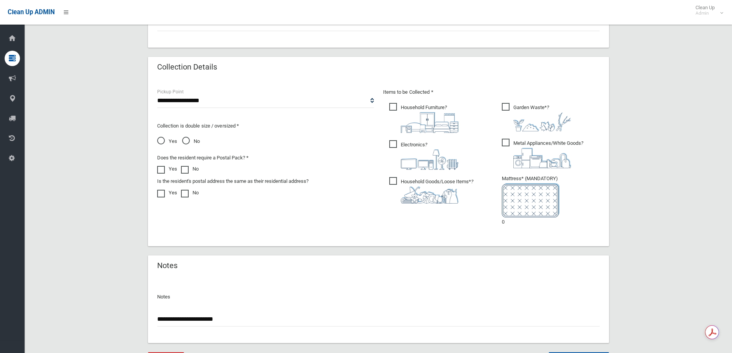
scroll to position [438, 0]
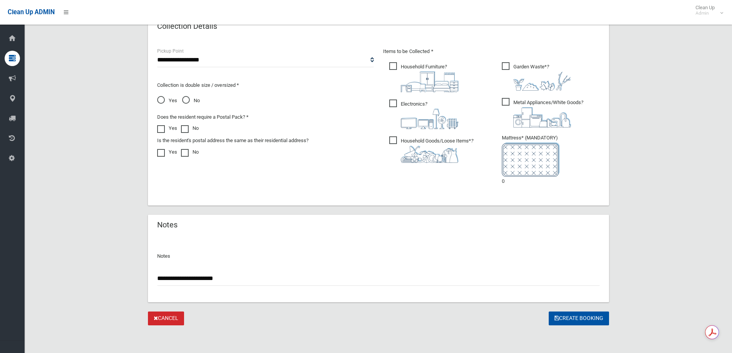
drag, startPoint x: 244, startPoint y: 276, endPoint x: 131, endPoint y: 264, distance: 113.1
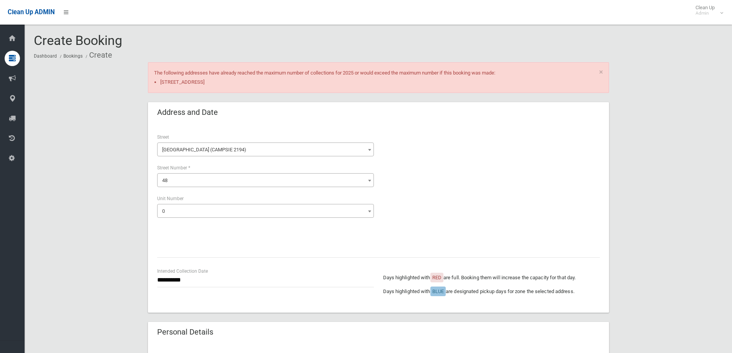
scroll to position [0, 0]
drag, startPoint x: 233, startPoint y: 198, endPoint x: 232, endPoint y: 210, distance: 11.6
click at [232, 210] on div "**********" at bounding box center [265, 206] width 217 height 23
click at [232, 210] on span "0" at bounding box center [265, 211] width 213 height 11
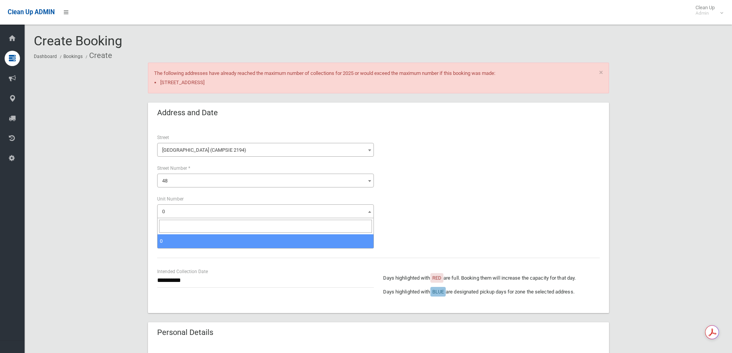
click at [313, 227] on input "search" at bounding box center [265, 226] width 213 height 13
click at [315, 67] on div "× The following addresses have already reached the maximum number of collection…" at bounding box center [378, 78] width 461 height 31
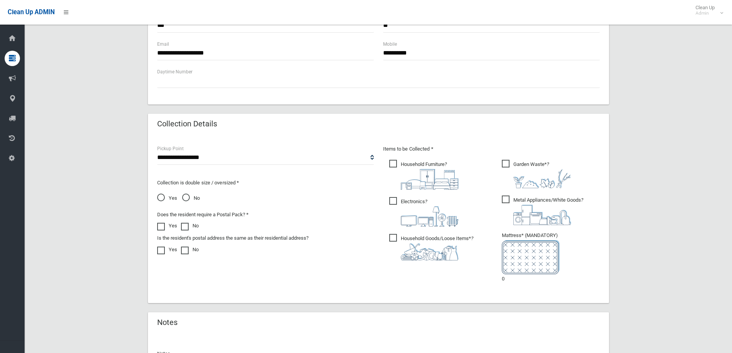
scroll to position [423, 0]
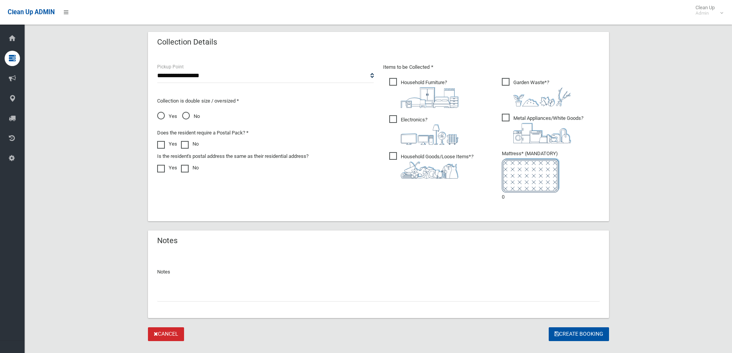
click at [198, 115] on span "No" at bounding box center [191, 116] width 18 height 9
click at [578, 333] on button "Create Booking" at bounding box center [579, 334] width 60 height 14
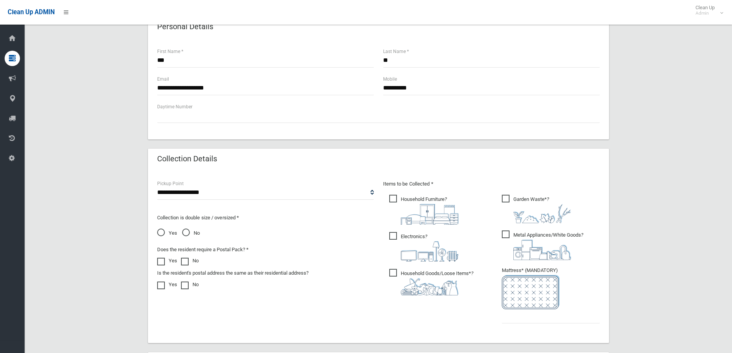
scroll to position [307, 0]
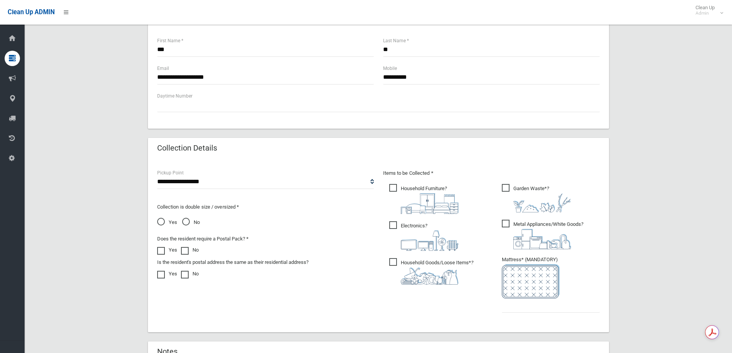
drag, startPoint x: 522, startPoint y: 320, endPoint x: 522, endPoint y: 307, distance: 12.7
click at [522, 319] on div "Items to be Collected * Household Furniture ?" at bounding box center [491, 246] width 226 height 154
click at [522, 307] on input "text" at bounding box center [551, 306] width 98 height 14
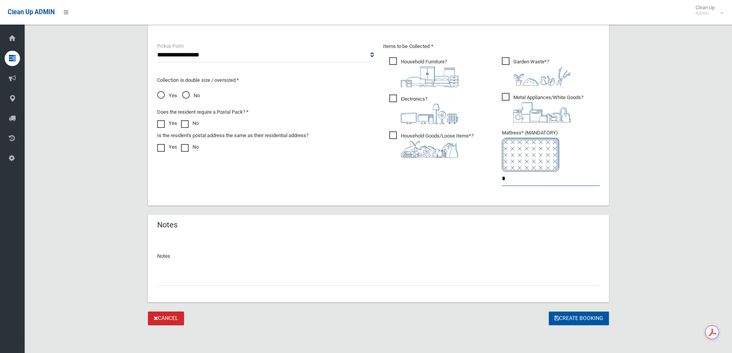
type input "*"
click at [551, 319] on button "Create Booking" at bounding box center [579, 319] width 60 height 14
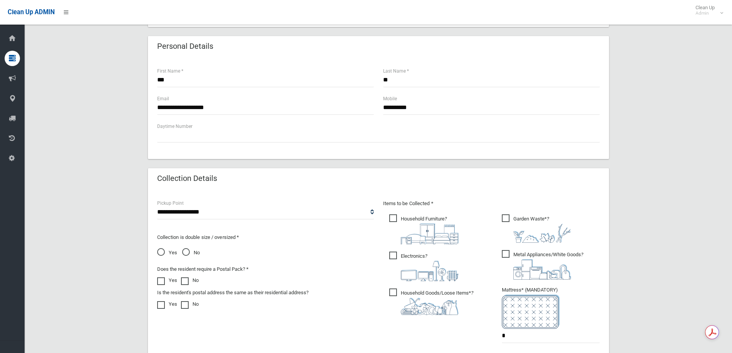
scroll to position [127, 0]
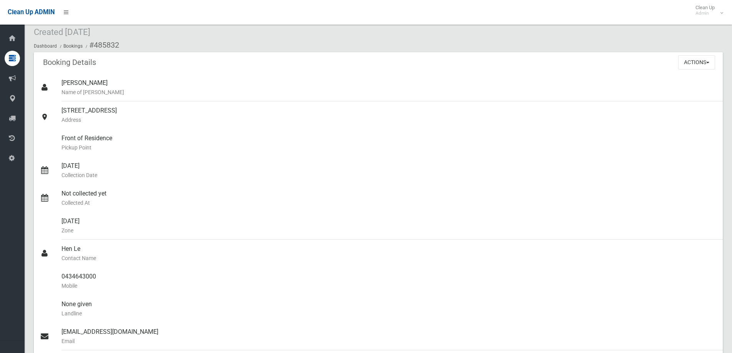
scroll to position [38, 0]
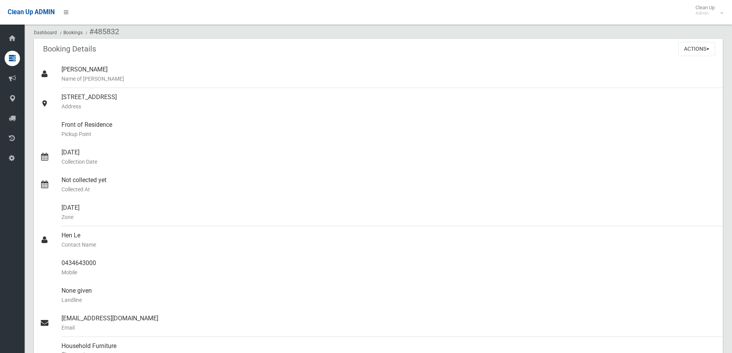
drag, startPoint x: 266, startPoint y: 50, endPoint x: 265, endPoint y: 53, distance: 3.9
click at [266, 50] on div "Booking Details Actions View Booking Edit Booking Clone Booking Add Booking Ima…" at bounding box center [378, 50] width 689 height 22
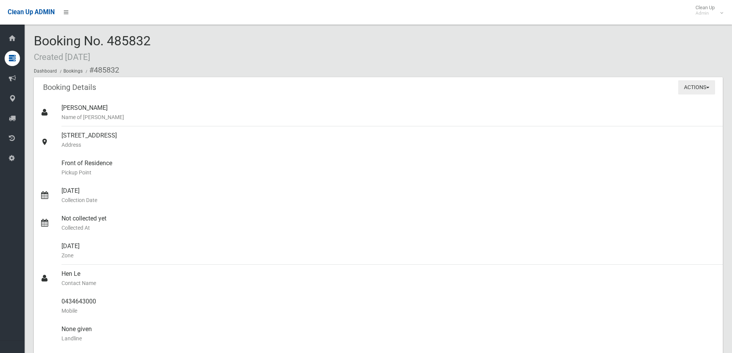
click at [686, 86] on button "Actions" at bounding box center [696, 87] width 37 height 14
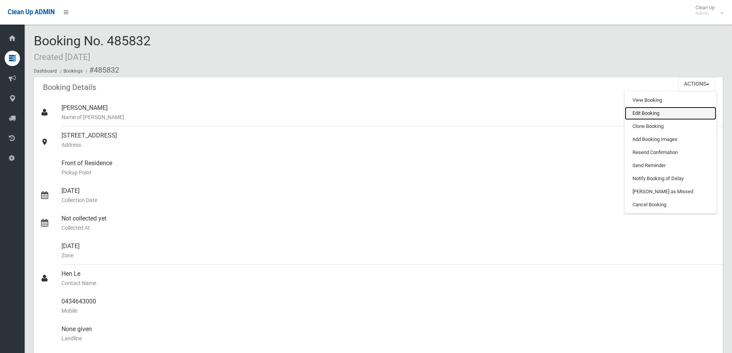
click at [679, 112] on link "Edit Booking" at bounding box center [670, 113] width 91 height 13
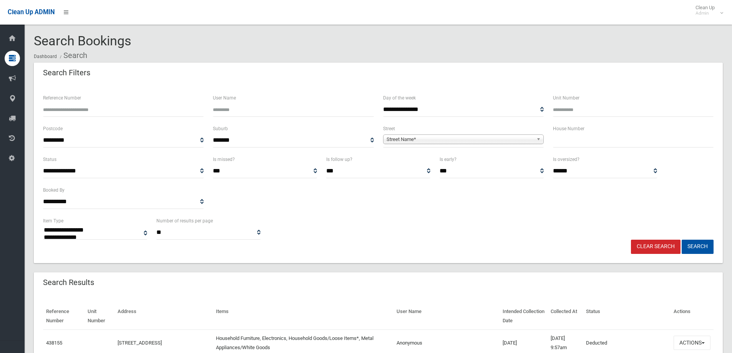
select select
click at [563, 135] on input "text" at bounding box center [633, 140] width 161 height 14
type input "***"
click at [430, 143] on span "Street Name*" at bounding box center [460, 139] width 147 height 9
type input "***"
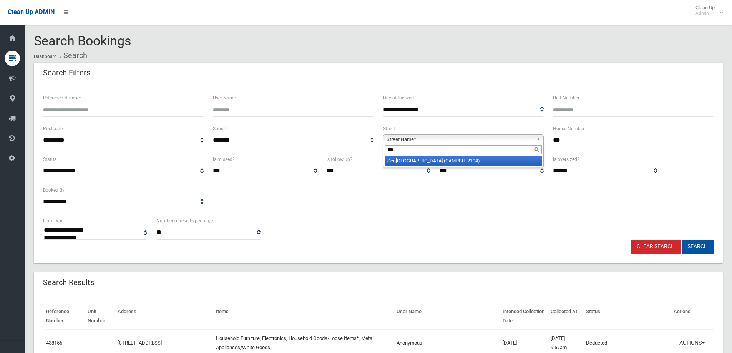
click at [438, 160] on li "Sca hill Street (CAMPSIE 2194)" at bounding box center [463, 161] width 157 height 10
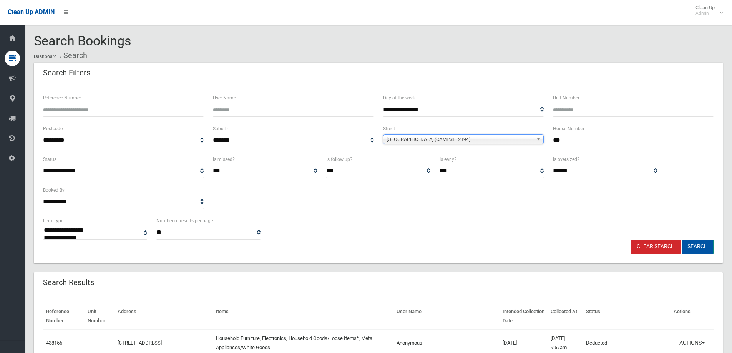
click at [695, 246] on button "Search" at bounding box center [698, 247] width 32 height 14
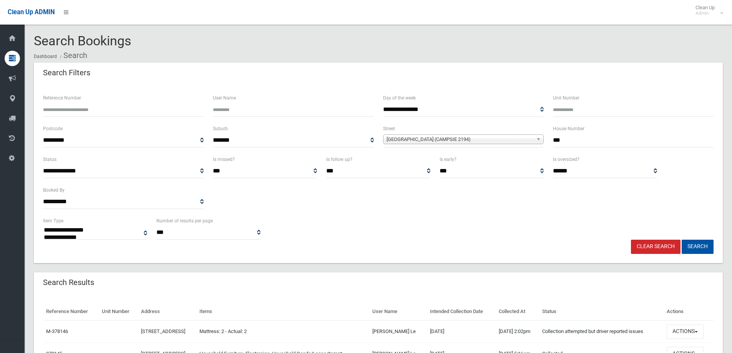
select select
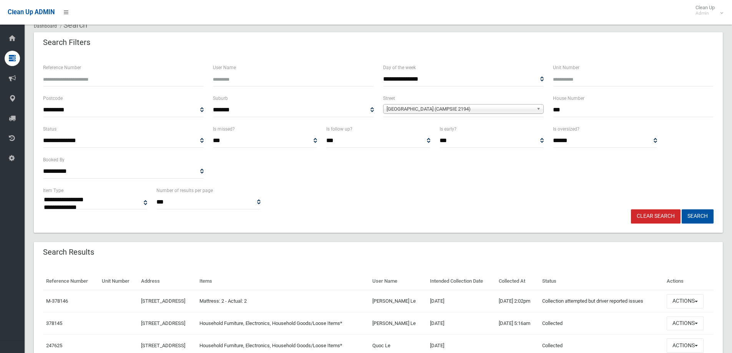
scroll to position [71, 0]
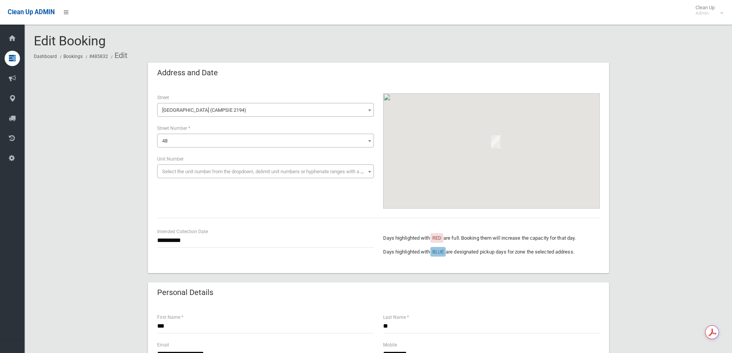
click at [205, 170] on span "Select the unit number from the dropdown, delimit unit numbers or hyphenate ran…" at bounding box center [269, 172] width 215 height 6
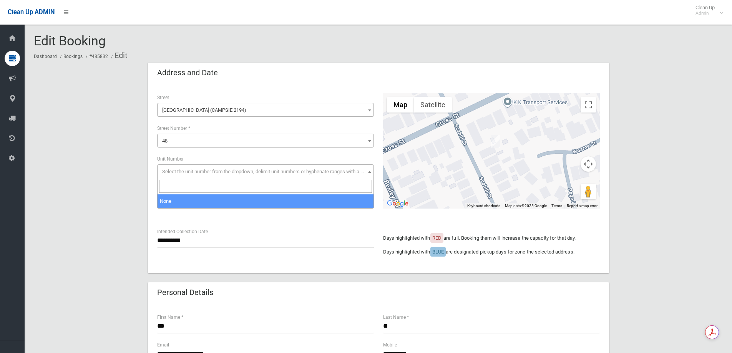
click at [207, 178] on span at bounding box center [266, 186] width 216 height 16
click at [208, 184] on input "search" at bounding box center [265, 186] width 213 height 13
type input "*"
select select "*"
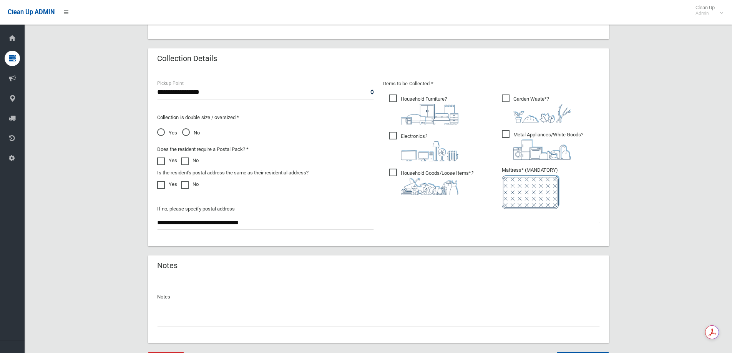
scroll to position [407, 0]
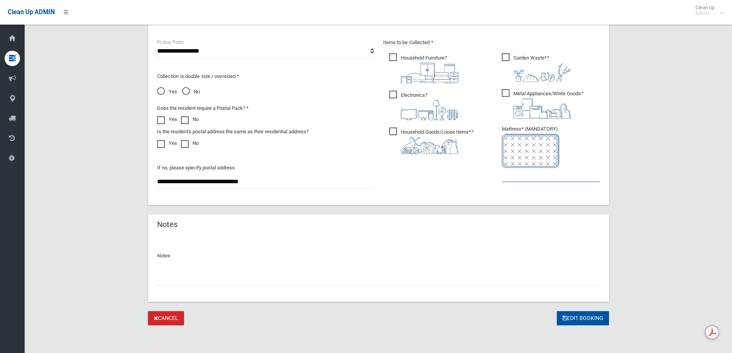
click at [529, 179] on input "text" at bounding box center [551, 175] width 98 height 14
type input "*"
click at [575, 322] on button "Edit Booking" at bounding box center [583, 318] width 52 height 14
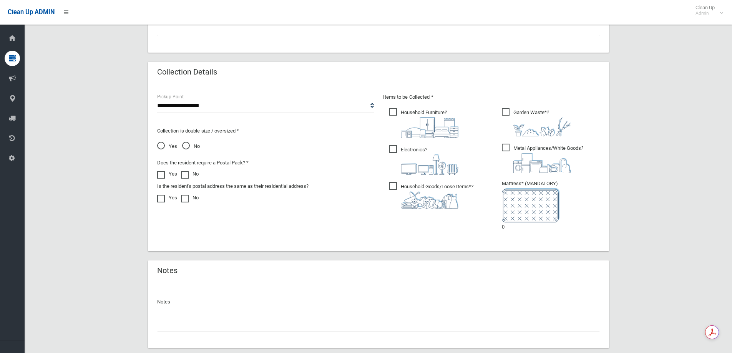
scroll to position [384, 0]
click at [515, 225] on li "Mattress* (MANDATORY) 0" at bounding box center [551, 204] width 98 height 53
click at [166, 144] on span "Yes" at bounding box center [167, 145] width 20 height 9
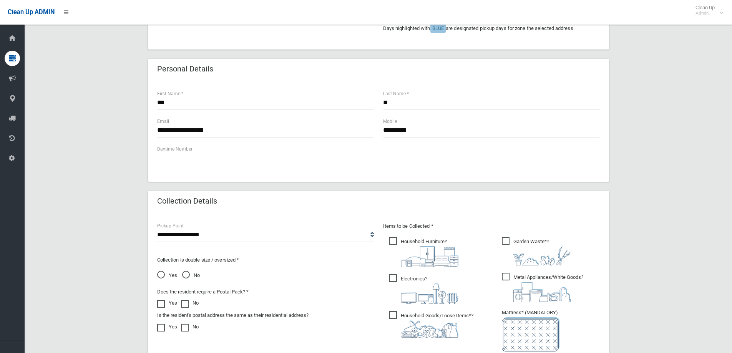
scroll to position [115, 0]
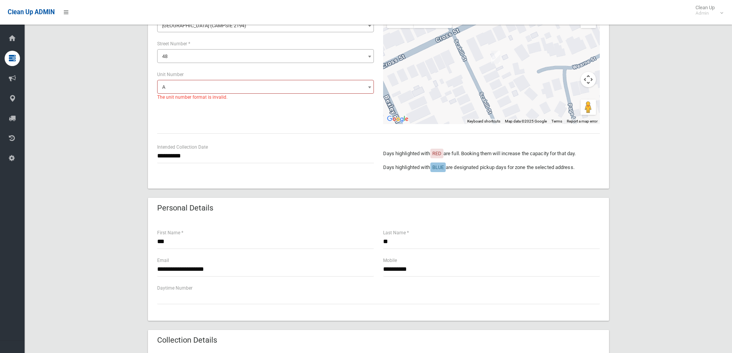
click at [236, 83] on span "A" at bounding box center [265, 87] width 213 height 11
click at [644, 126] on div "**********" at bounding box center [378, 293] width 689 height 692
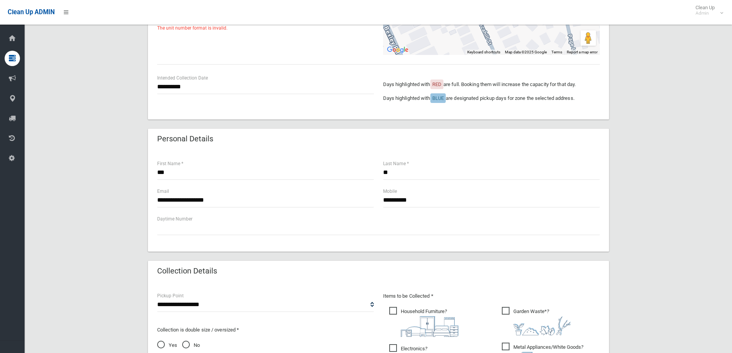
scroll to position [423, 0]
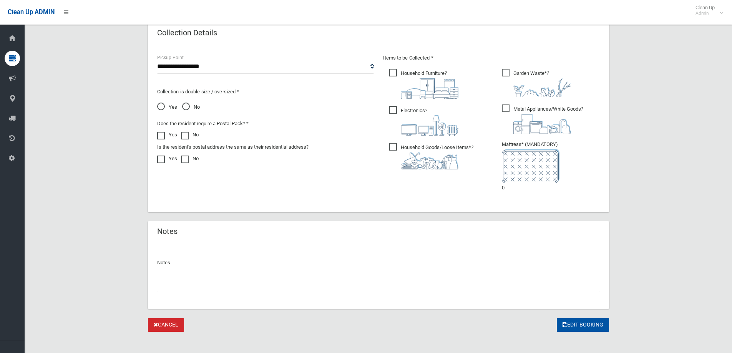
click at [510, 191] on li "Mattress* (MANDATORY) 0" at bounding box center [551, 166] width 98 height 53
click at [505, 188] on li "Mattress* (MANDATORY) 0" at bounding box center [551, 166] width 98 height 53
drag, startPoint x: 505, startPoint y: 188, endPoint x: 505, endPoint y: 192, distance: 3.9
click at [505, 189] on li "Mattress* (MANDATORY) 0" at bounding box center [551, 166] width 98 height 53
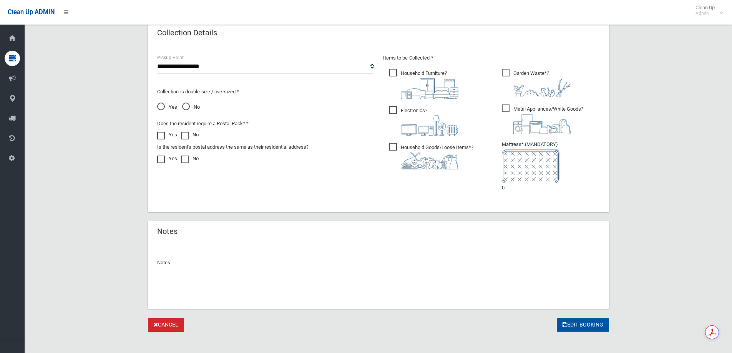
click at [583, 329] on button "Edit Booking" at bounding box center [583, 325] width 52 height 14
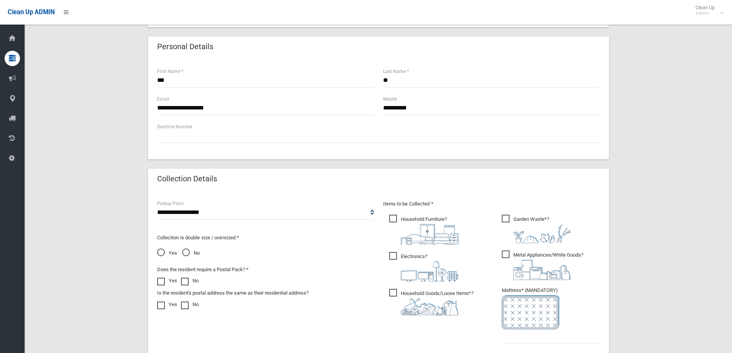
scroll to position [423, 0]
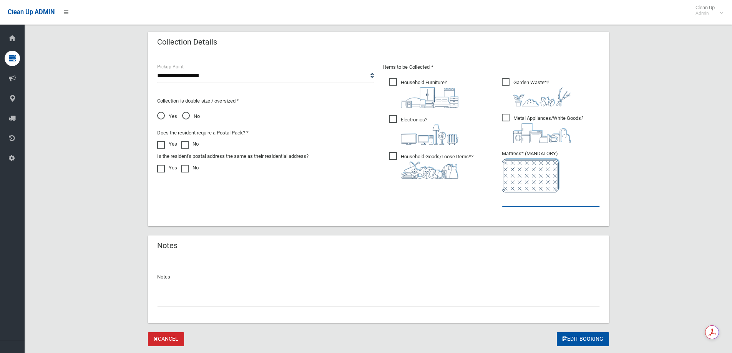
click at [547, 199] on input "text" at bounding box center [551, 200] width 98 height 14
type input "*"
click at [597, 334] on form "**********" at bounding box center [378, 13] width 461 height 667
click at [597, 337] on button "Edit Booking" at bounding box center [583, 339] width 52 height 14
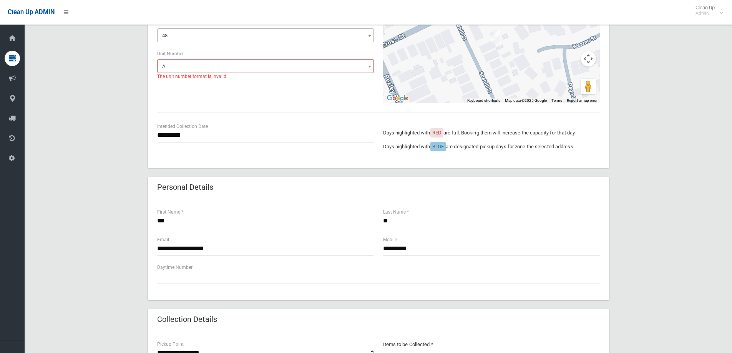
scroll to position [115, 0]
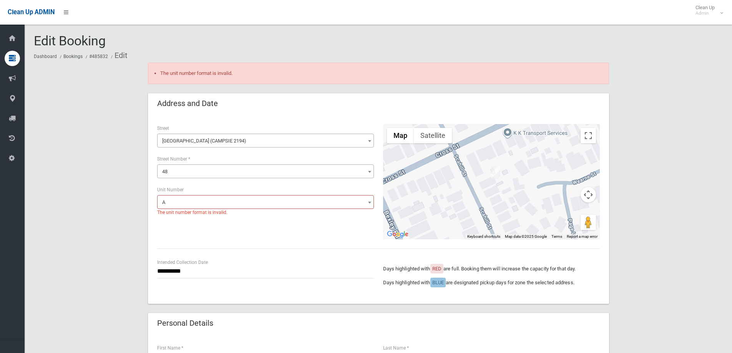
click at [219, 197] on span "A" at bounding box center [265, 202] width 213 height 11
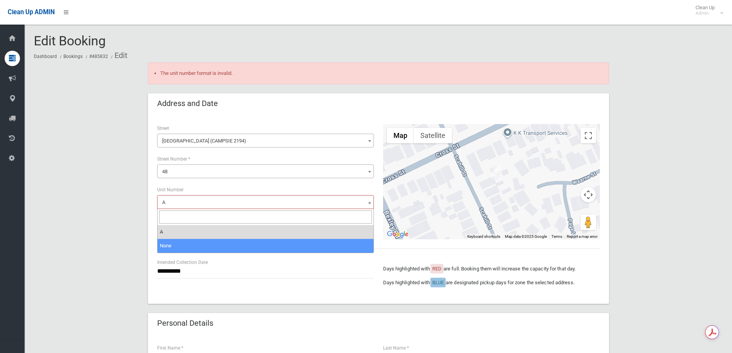
select select "*"
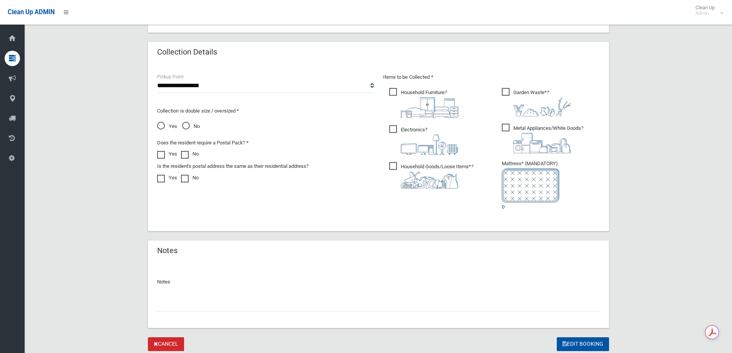
scroll to position [429, 0]
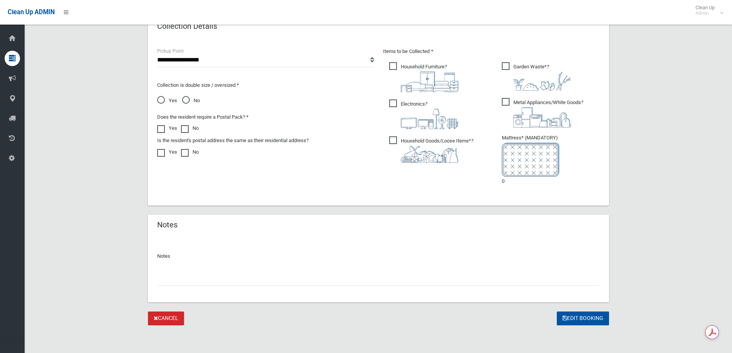
click at [500, 181] on ul "Garden Waste* ?" at bounding box center [548, 126] width 104 height 131
click at [508, 182] on li "Mattress* (MANDATORY) 0" at bounding box center [551, 159] width 98 height 53
click at [502, 182] on li "Mattress* (MANDATORY) 0" at bounding box center [551, 159] width 98 height 53
click at [568, 317] on button "Edit Booking" at bounding box center [583, 319] width 52 height 14
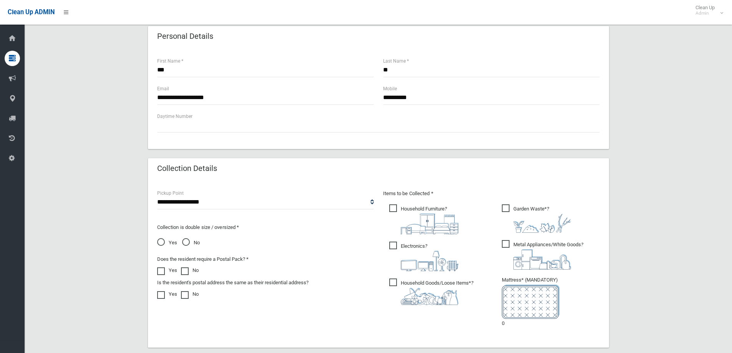
scroll to position [237, 0]
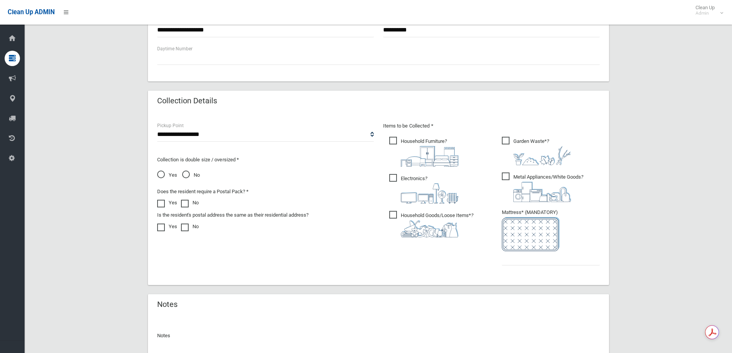
scroll to position [434, 0]
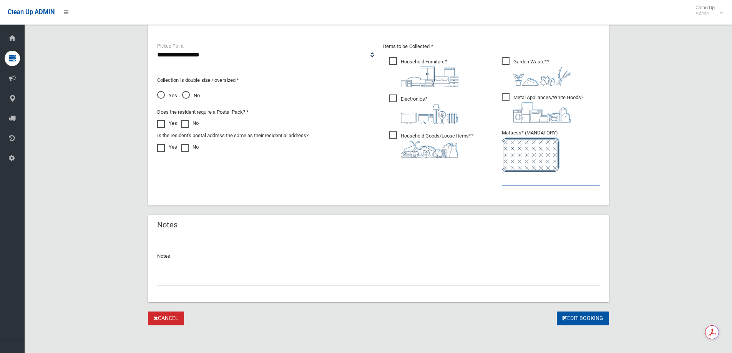
click at [524, 184] on input "text" at bounding box center [551, 179] width 98 height 14
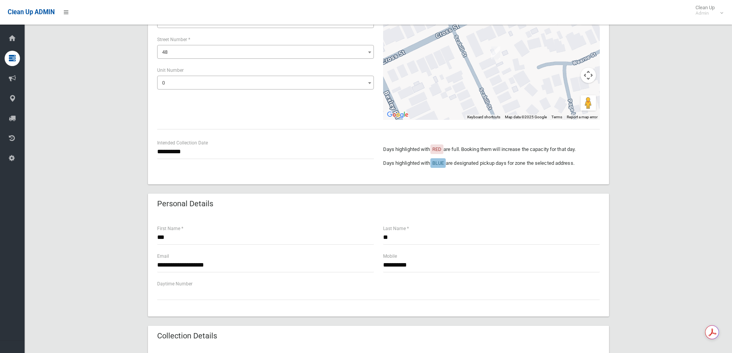
scroll to position [12, 0]
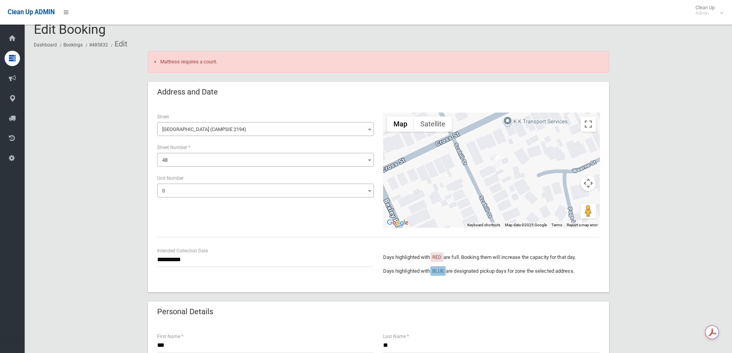
type input "*"
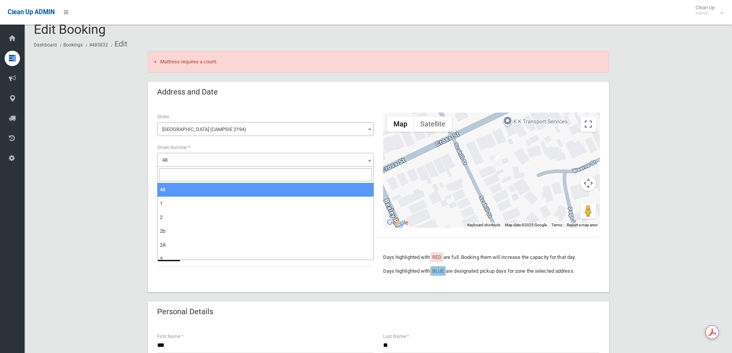
click at [198, 161] on span "48" at bounding box center [265, 160] width 213 height 11
click at [198, 166] on span "48" at bounding box center [265, 160] width 217 height 14
click at [191, 178] on input "search" at bounding box center [265, 174] width 213 height 13
type input "***"
select select "***"
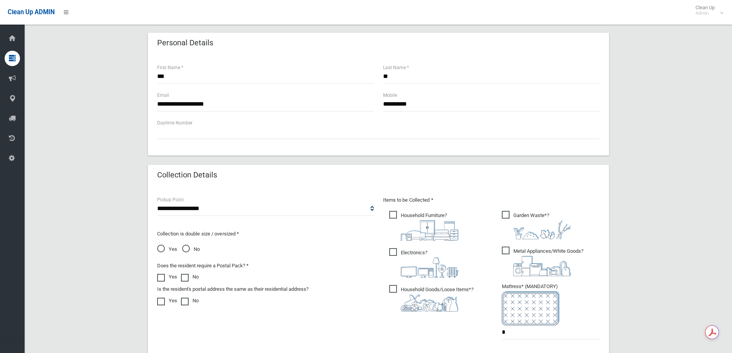
scroll to position [434, 0]
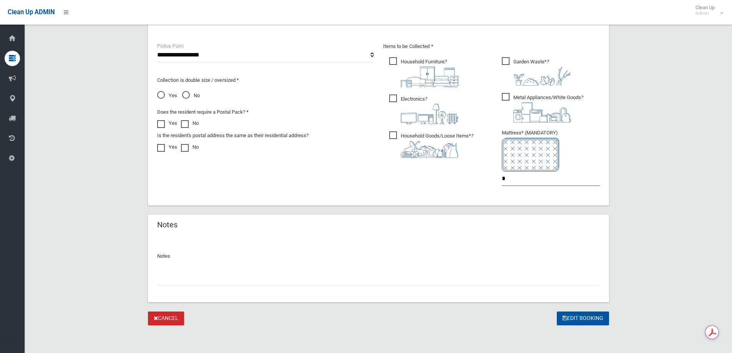
click at [510, 184] on input "*" at bounding box center [551, 179] width 98 height 14
click at [563, 317] on icon "submit" at bounding box center [565, 317] width 5 height 5
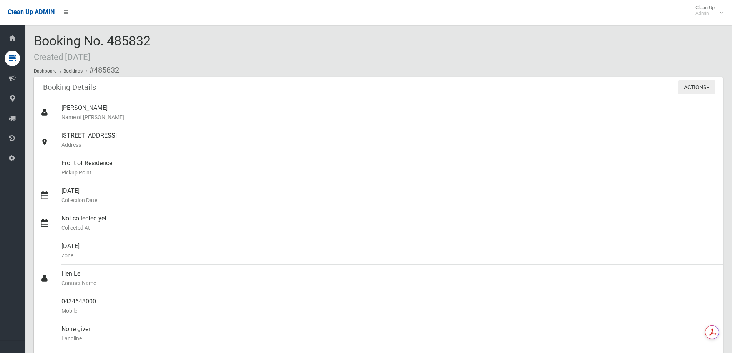
click at [695, 85] on button "Actions" at bounding box center [696, 87] width 37 height 14
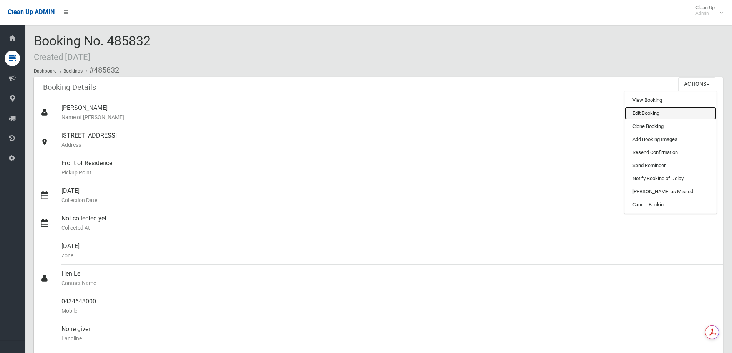
click at [665, 115] on link "Edit Booking" at bounding box center [670, 113] width 91 height 13
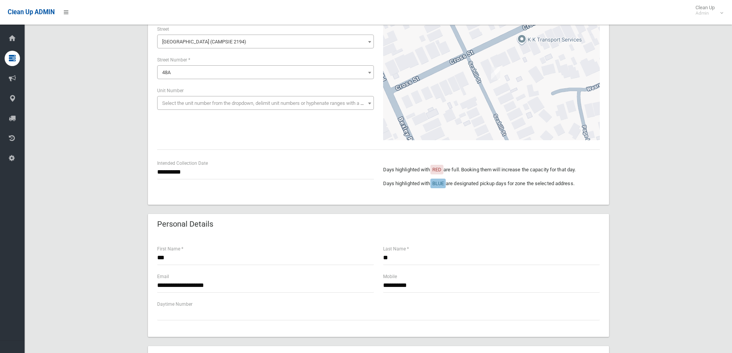
scroll to position [269, 0]
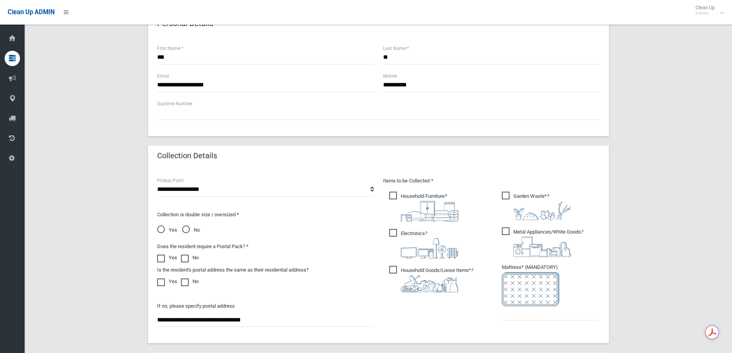
drag, startPoint x: 195, startPoint y: 229, endPoint x: 239, endPoint y: 255, distance: 51.3
click at [194, 229] on span "No" at bounding box center [191, 230] width 18 height 9
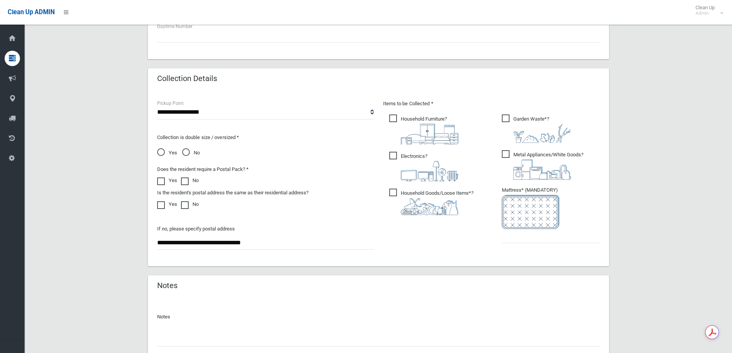
scroll to position [407, 0]
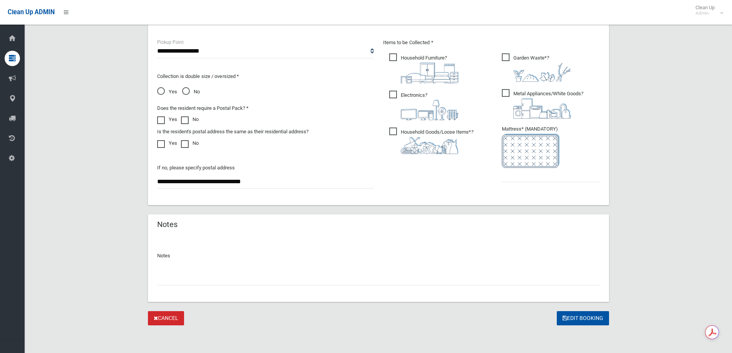
click at [522, 183] on ul "Garden Waste* ?" at bounding box center [548, 120] width 104 height 136
click at [523, 177] on input "text" at bounding box center [551, 175] width 98 height 14
type input "*"
drag, startPoint x: 588, startPoint y: 332, endPoint x: 588, endPoint y: 328, distance: 4.2
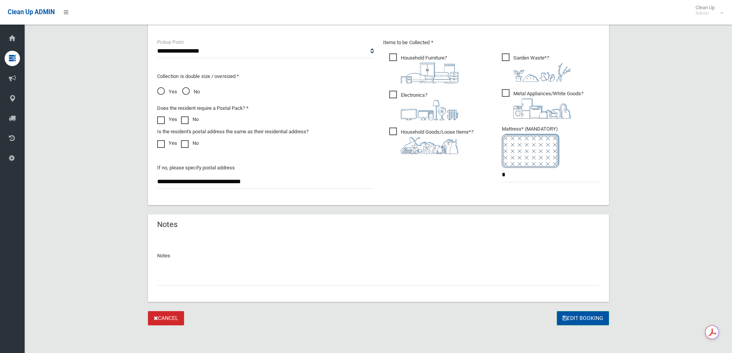
click at [586, 323] on button "Edit Booking" at bounding box center [583, 318] width 52 height 14
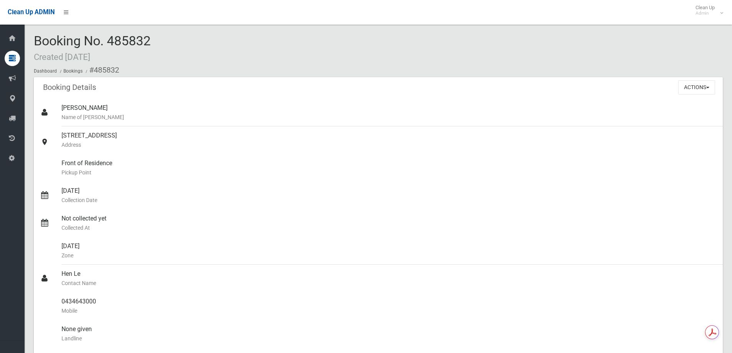
click at [497, 76] on ol "Dashboard Bookings #485832" at bounding box center [378, 70] width 689 height 14
click at [690, 86] on button "Actions" at bounding box center [696, 87] width 37 height 14
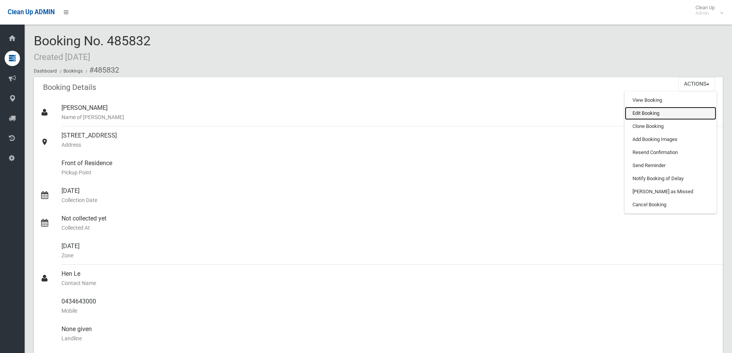
click at [663, 114] on link "Edit Booking" at bounding box center [670, 113] width 91 height 13
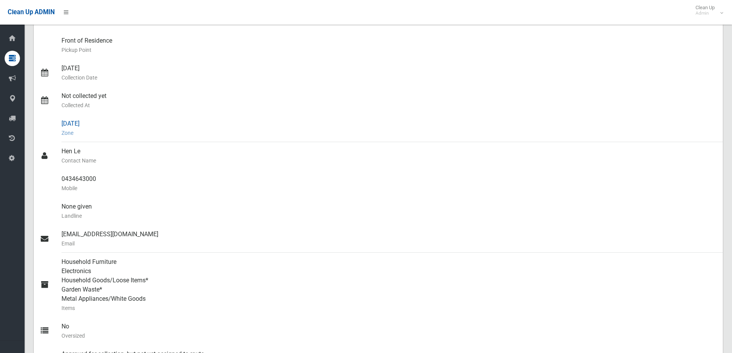
scroll to position [269, 0]
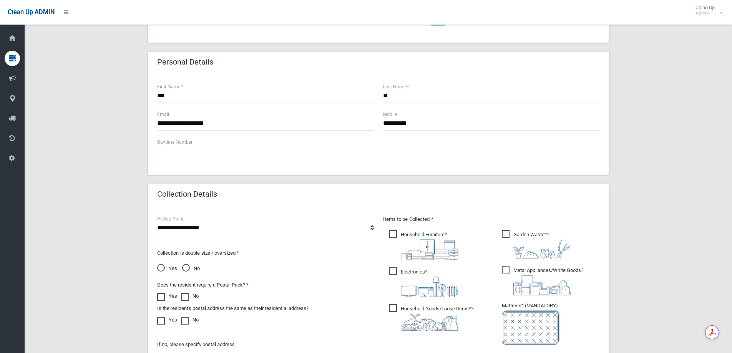
click at [172, 271] on span "Yes" at bounding box center [167, 268] width 20 height 9
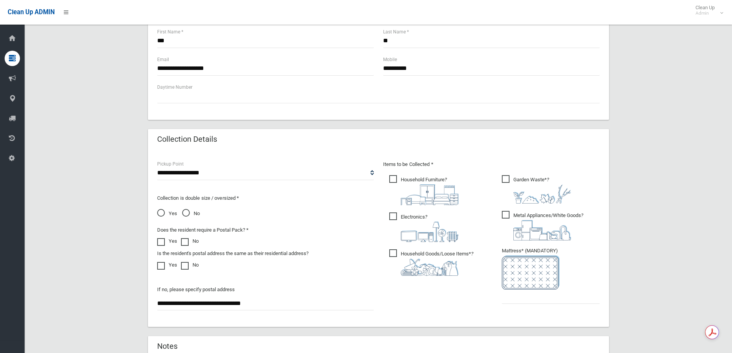
scroll to position [407, 0]
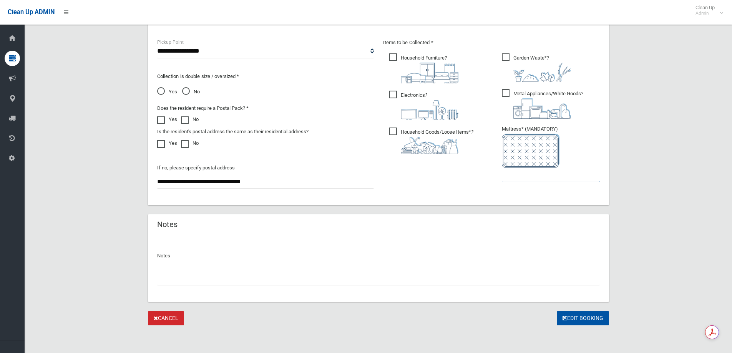
click at [551, 173] on input "text" at bounding box center [551, 175] width 98 height 14
type input "*"
click at [586, 313] on button "Edit Booking" at bounding box center [583, 318] width 52 height 14
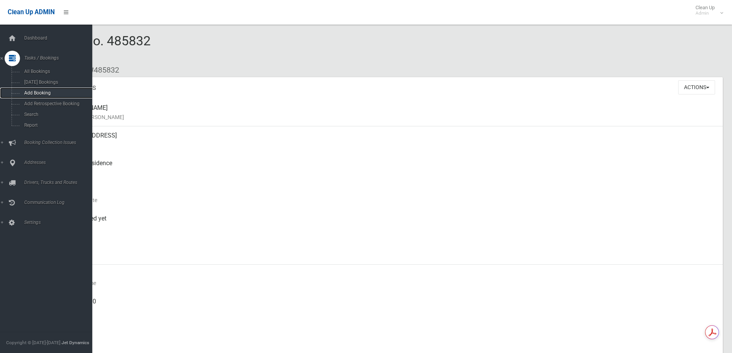
click at [50, 91] on span "Add Booking" at bounding box center [57, 92] width 70 height 5
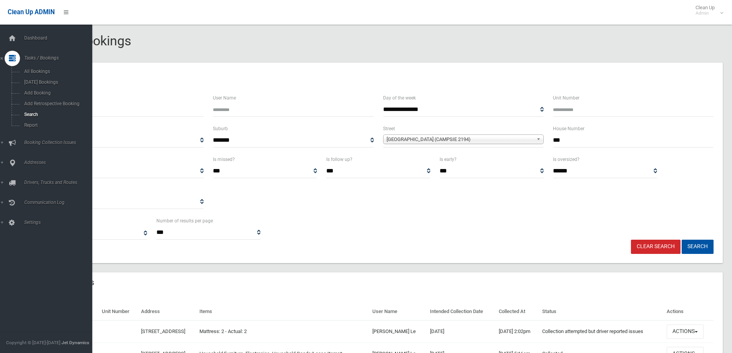
select select
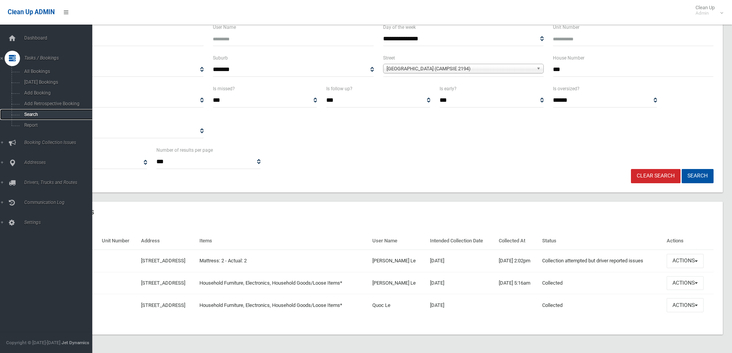
click at [68, 111] on link "Search" at bounding box center [49, 114] width 98 height 11
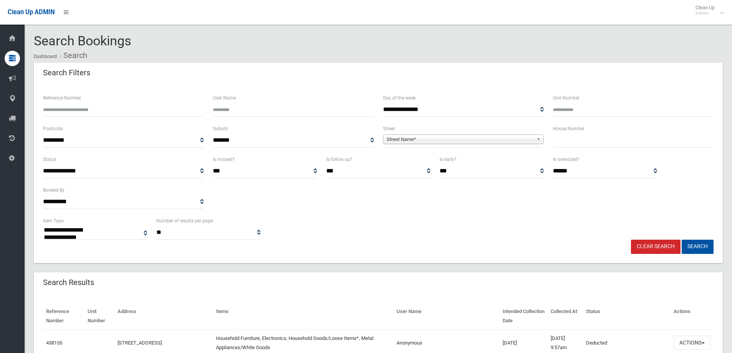
select select
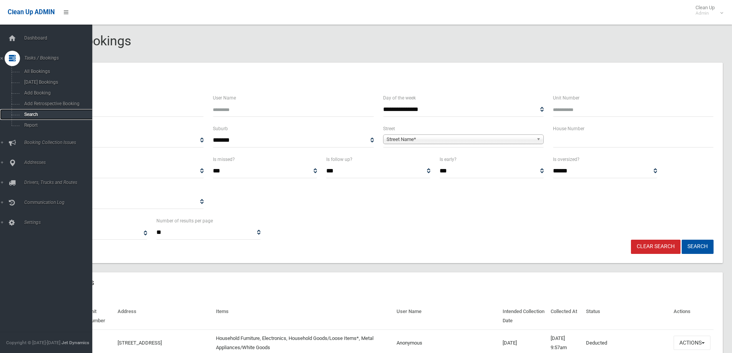
click at [50, 114] on span "Search" at bounding box center [57, 114] width 70 height 5
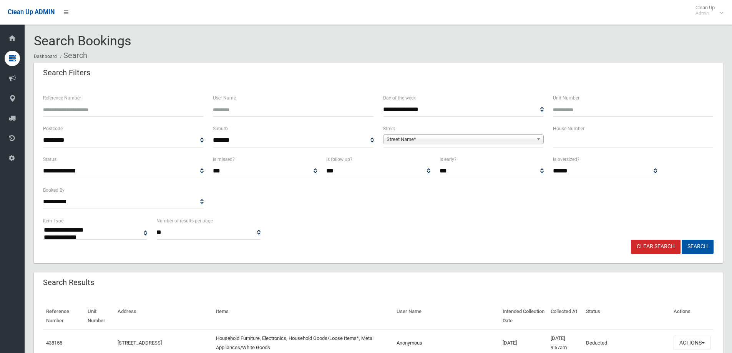
select select
click at [565, 138] on input "text" at bounding box center [633, 140] width 161 height 14
type input "**"
click at [492, 134] on link "Street Name*" at bounding box center [463, 139] width 161 height 10
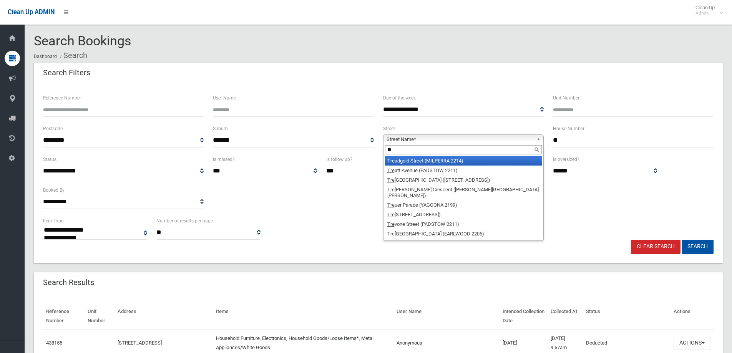
type input "*"
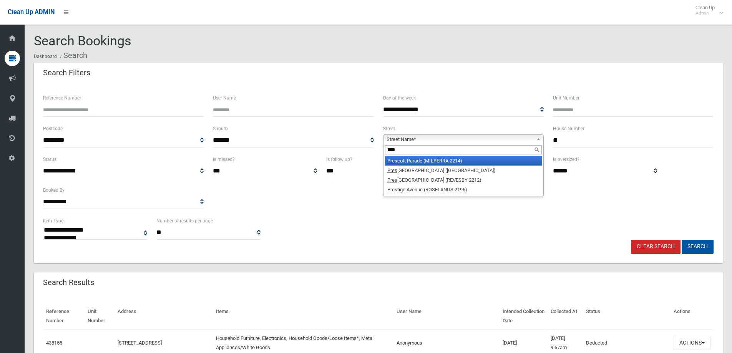
type input "****"
click at [493, 161] on li "Pres cott Parade (MILPERRA 2214)" at bounding box center [463, 161] width 157 height 10
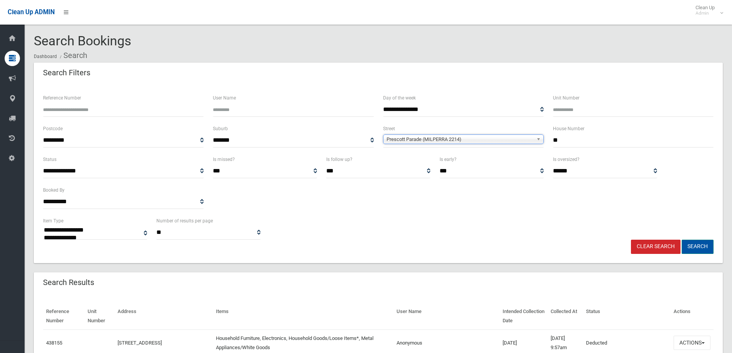
click at [689, 245] on button "Search" at bounding box center [698, 247] width 32 height 14
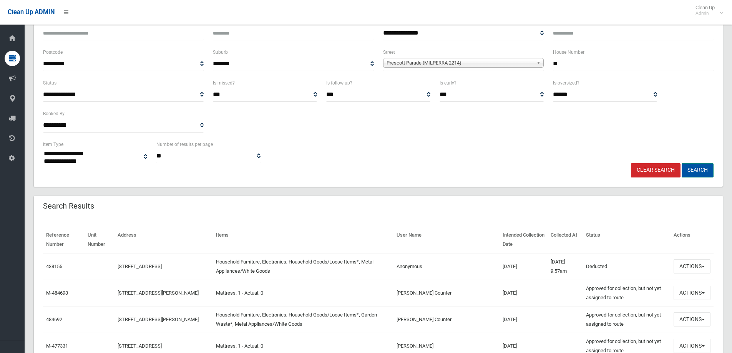
scroll to position [77, 0]
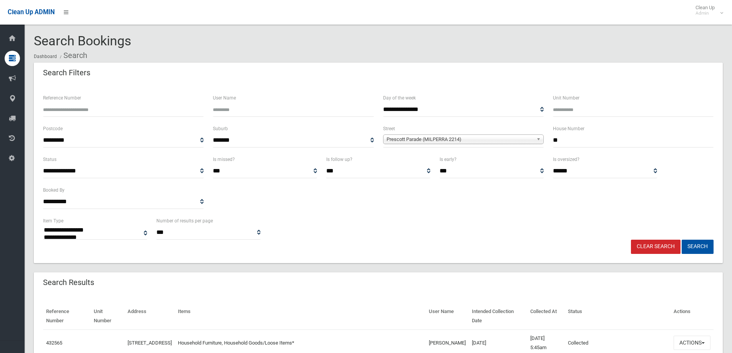
select select
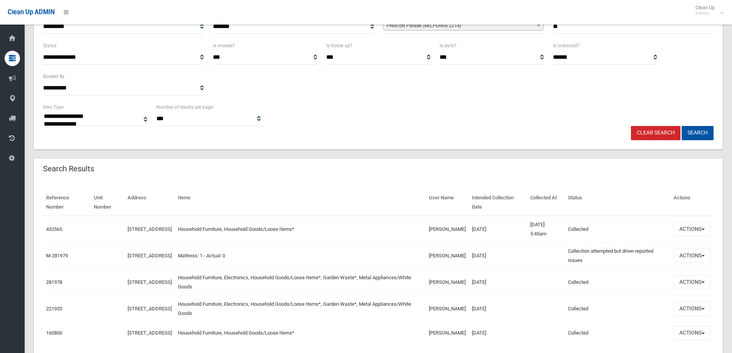
scroll to position [115, 0]
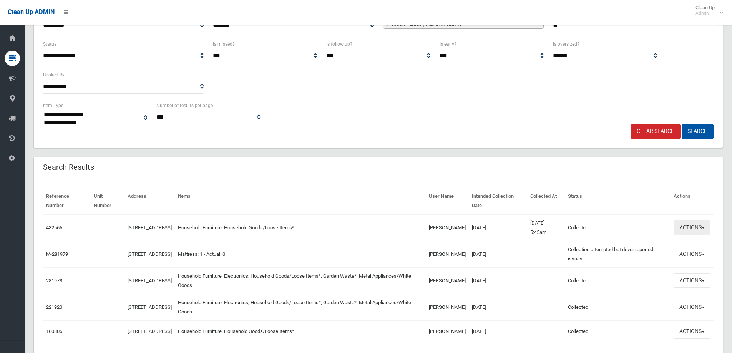
click at [683, 224] on button "Actions" at bounding box center [692, 228] width 37 height 14
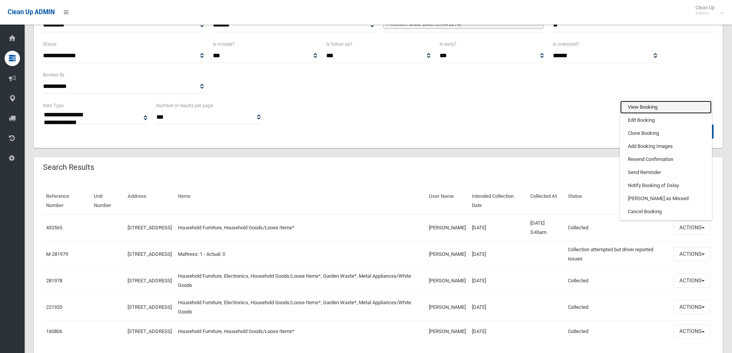
click at [652, 101] on link "View Booking" at bounding box center [665, 107] width 91 height 13
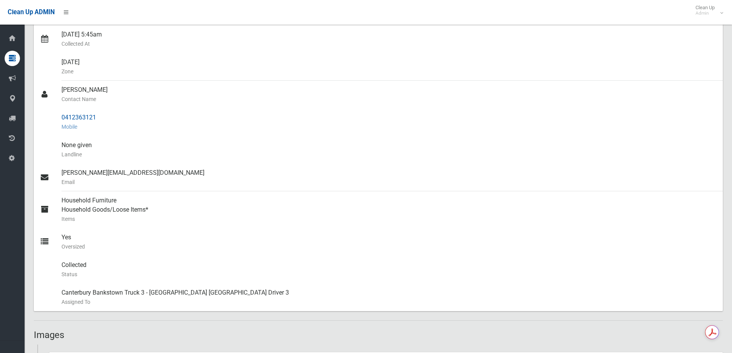
scroll to position [231, 0]
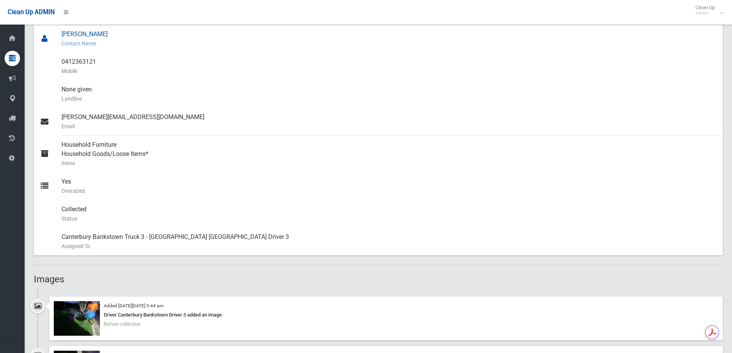
click at [408, 52] on div "[PERSON_NAME] Contact Name" at bounding box center [388, 39] width 655 height 28
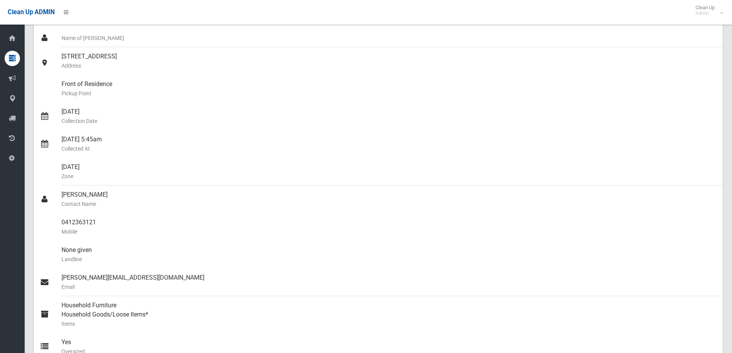
scroll to position [0, 0]
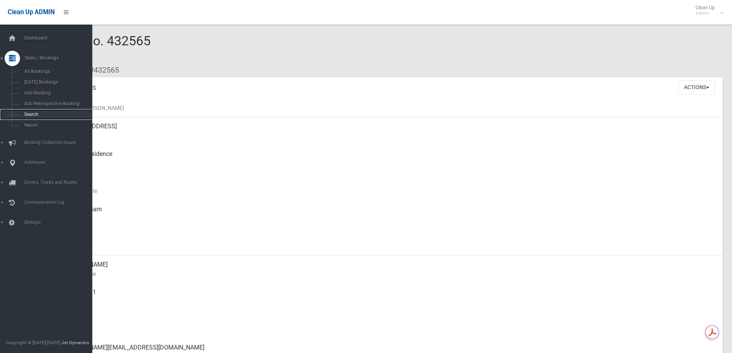
click at [40, 111] on link "Search" at bounding box center [49, 114] width 98 height 11
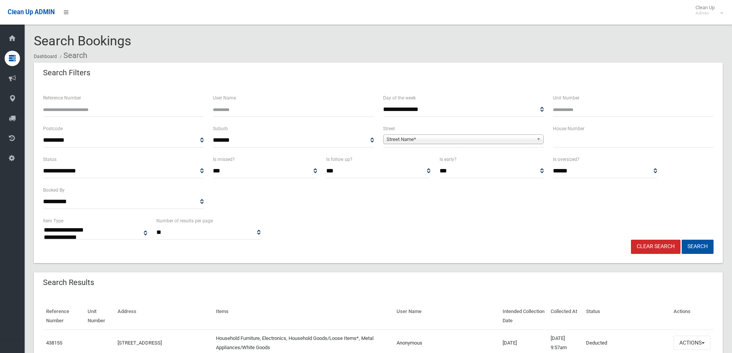
select select
click at [558, 138] on input "text" at bounding box center [633, 140] width 161 height 14
click at [488, 148] on div "**********" at bounding box center [463, 139] width 170 height 31
click at [565, 145] on input "**" at bounding box center [633, 140] width 161 height 14
type input "**"
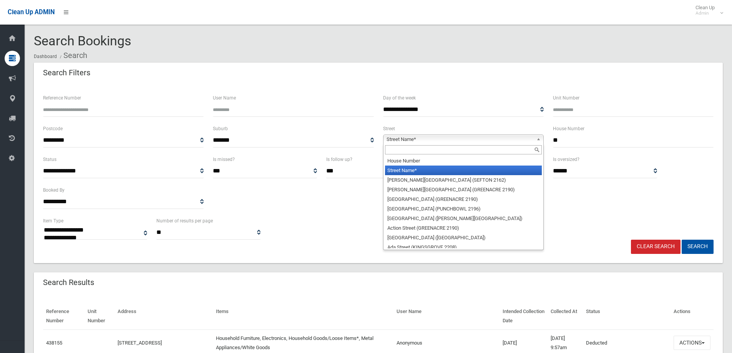
click at [495, 136] on span "Street Name*" at bounding box center [460, 139] width 147 height 9
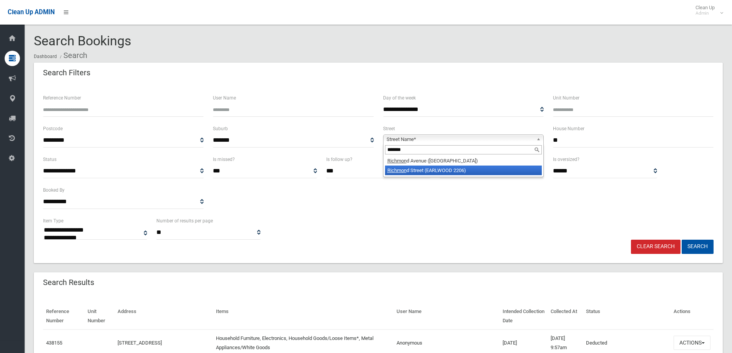
type input "*******"
click at [471, 169] on li "Richmon d Street (EARLWOOD 2206)" at bounding box center [463, 171] width 157 height 10
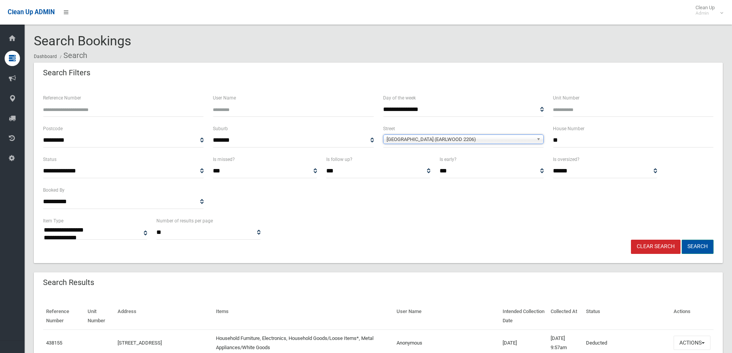
click at [694, 249] on button "Search" at bounding box center [698, 247] width 32 height 14
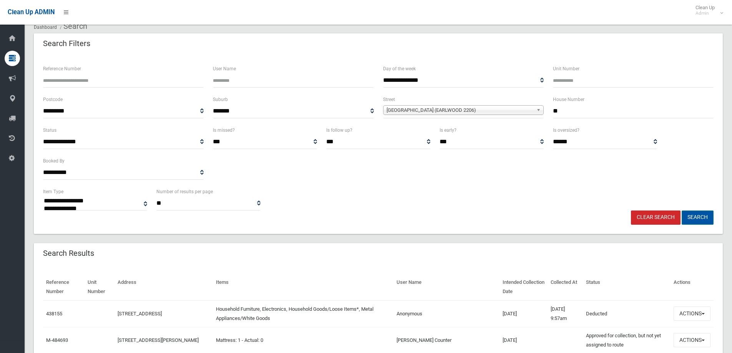
scroll to position [77, 0]
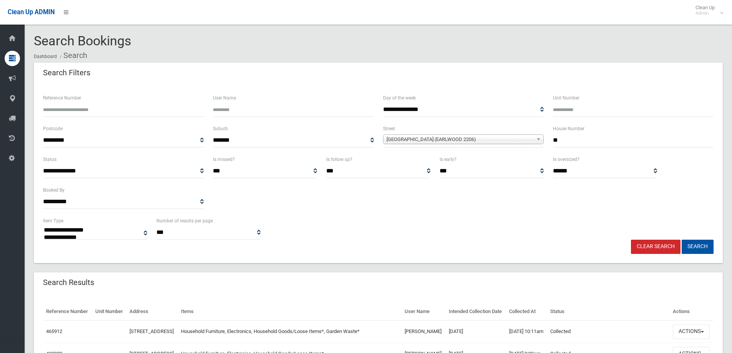
select select
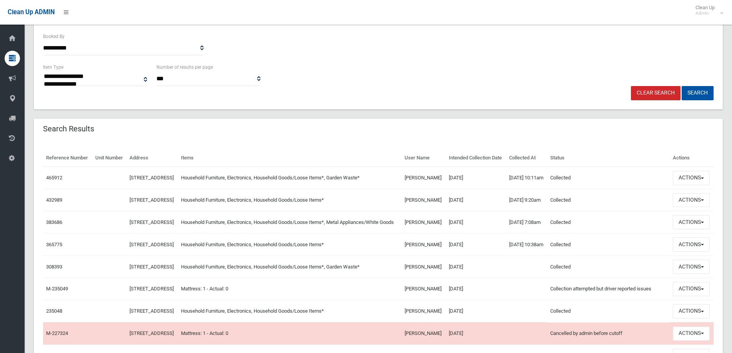
click at [668, 92] on link "Clear Search" at bounding box center [656, 93] width 50 height 14
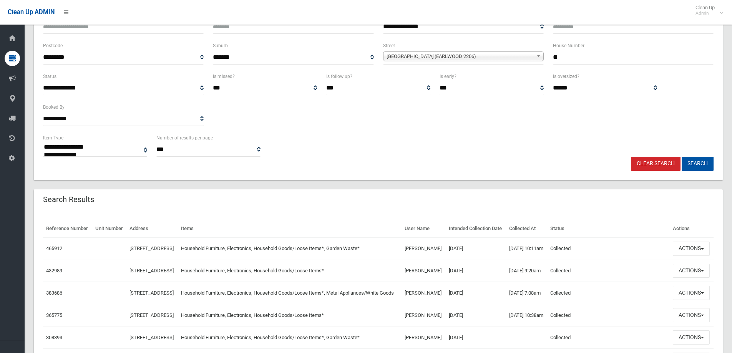
scroll to position [0, 0]
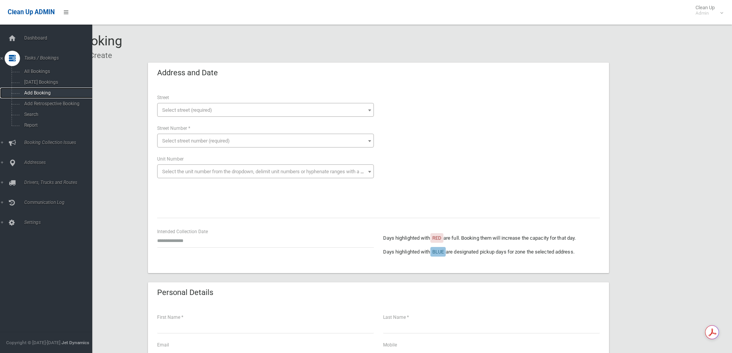
click at [46, 94] on span "Add Booking" at bounding box center [57, 92] width 70 height 5
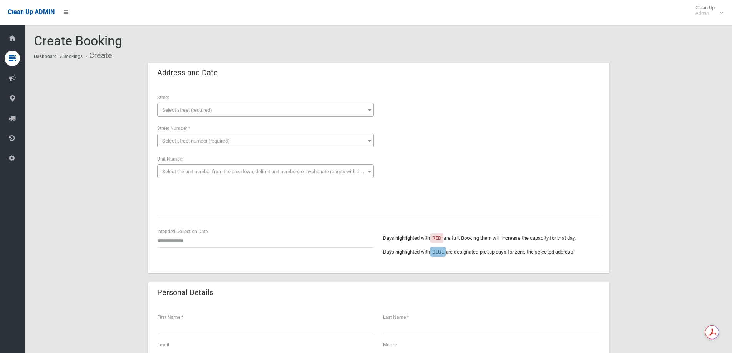
click at [232, 106] on span "Select street (required)" at bounding box center [265, 110] width 213 height 11
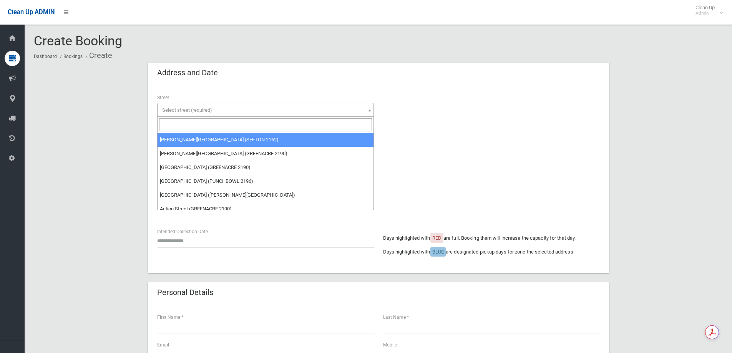
click at [210, 122] on input "search" at bounding box center [265, 124] width 213 height 13
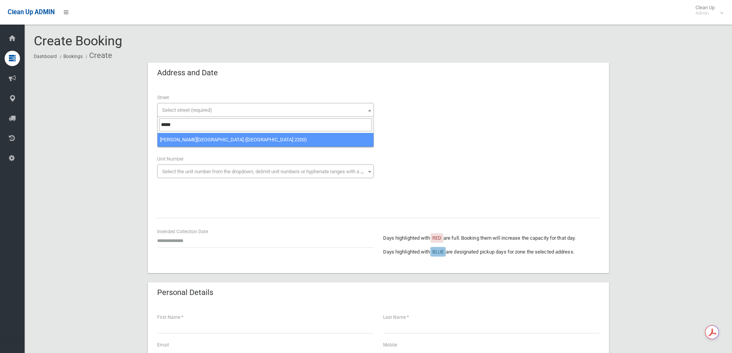
type input "*****"
select select "****"
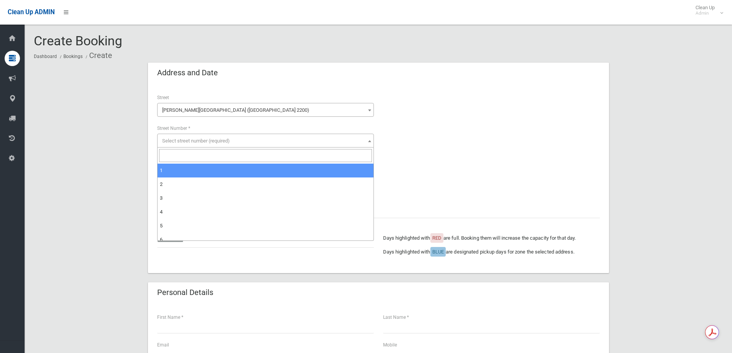
click at [191, 150] on div "**********" at bounding box center [266, 139] width 226 height 92
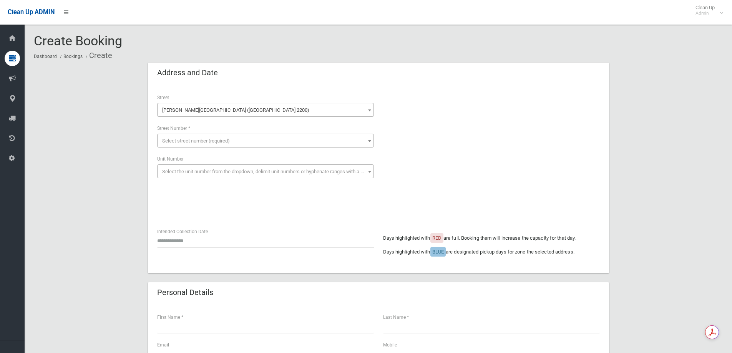
click at [191, 144] on span "Select street number (required)" at bounding box center [265, 141] width 213 height 11
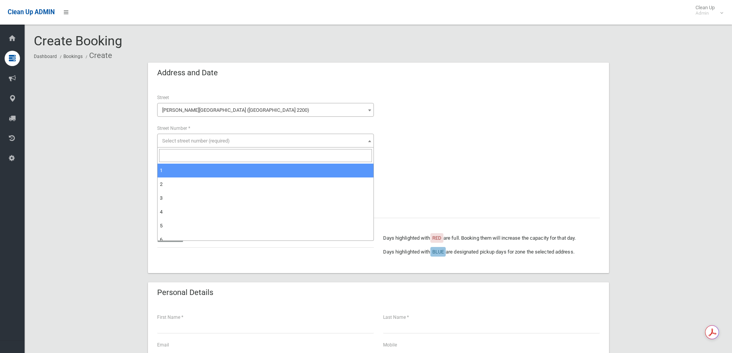
click at [189, 155] on input "search" at bounding box center [265, 155] width 213 height 13
type input "**"
select select "**"
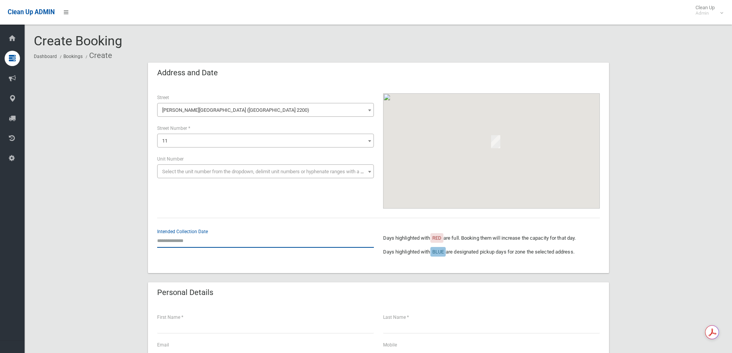
click at [205, 238] on input "text" at bounding box center [265, 241] width 217 height 14
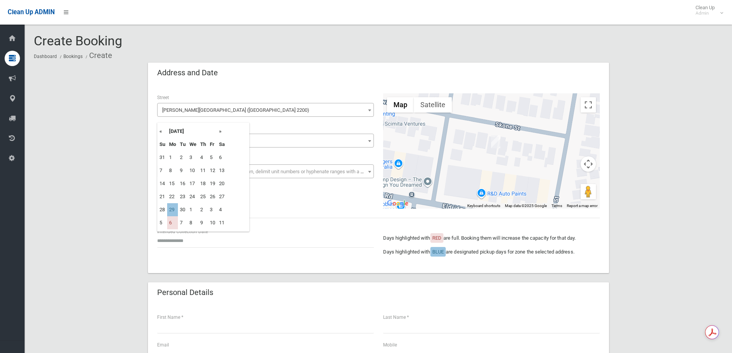
click at [221, 131] on th "»" at bounding box center [222, 131] width 10 height 13
click at [172, 194] on td "20" at bounding box center [172, 196] width 11 height 13
type input "**********"
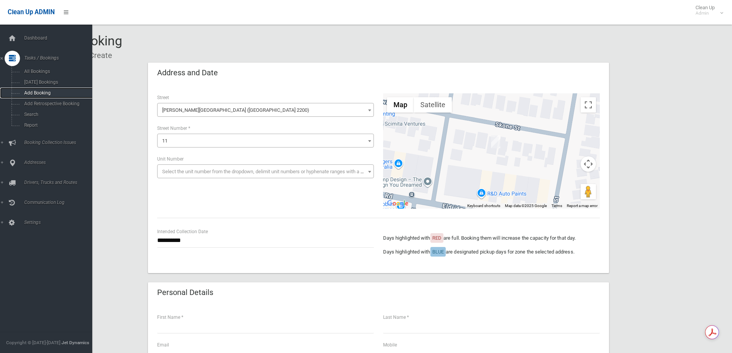
click at [54, 95] on span "Add Booking" at bounding box center [57, 92] width 70 height 5
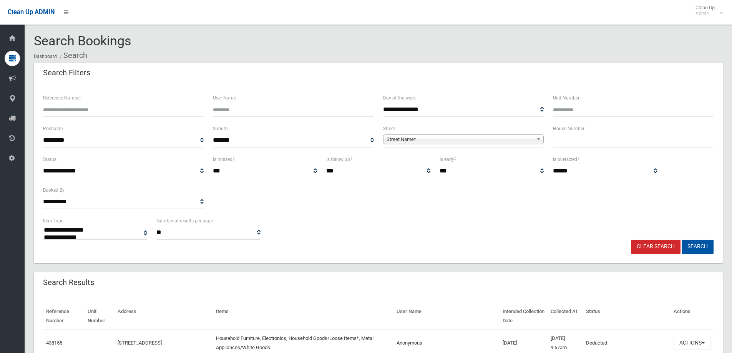
select select
type input "**"
click at [512, 145] on span "**********" at bounding box center [463, 140] width 161 height 14
click at [509, 142] on span "Street Name*" at bounding box center [460, 139] width 147 height 9
type input "*****"
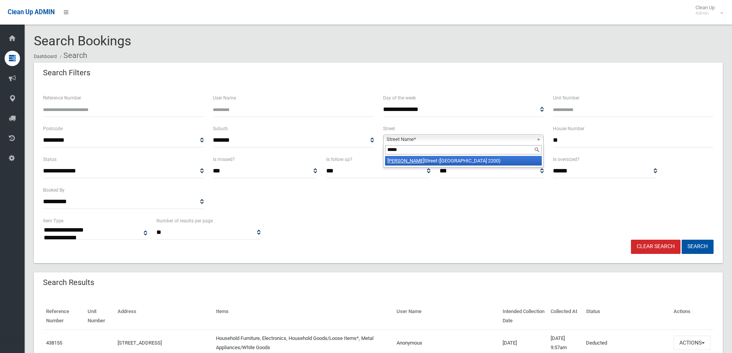
click at [489, 165] on li "Skone Street (CONDELL PARK 2200)" at bounding box center [463, 161] width 157 height 10
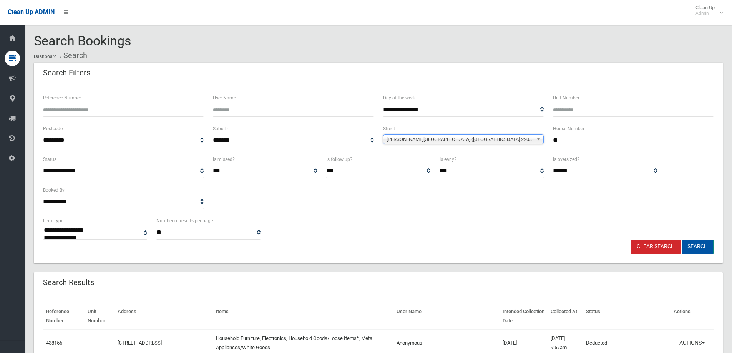
click at [692, 242] on button "Search" at bounding box center [698, 247] width 32 height 14
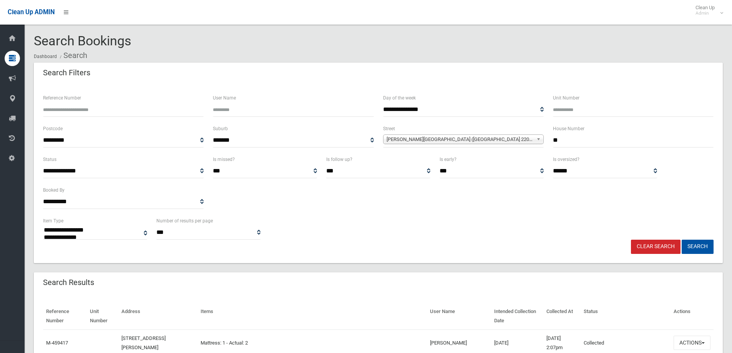
select select
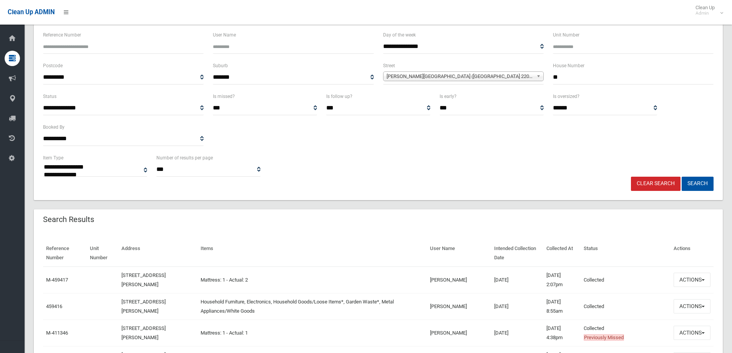
scroll to position [77, 0]
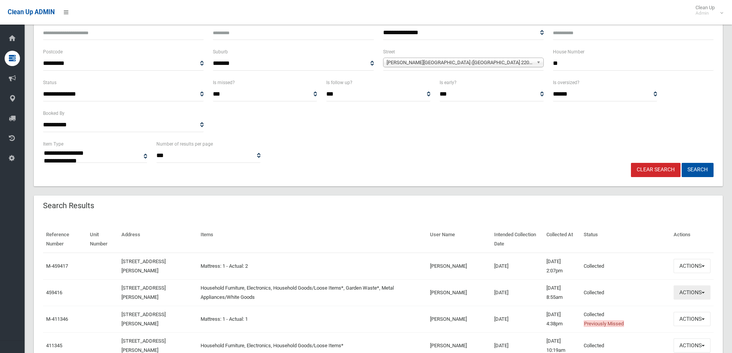
click at [682, 290] on button "Actions" at bounding box center [692, 292] width 37 height 14
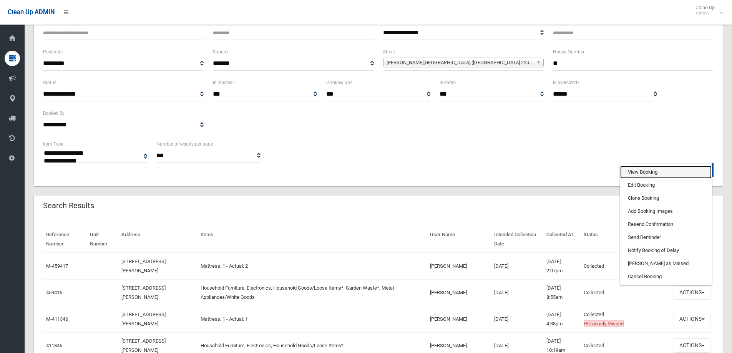
click at [661, 176] on link "View Booking" at bounding box center [665, 172] width 91 height 13
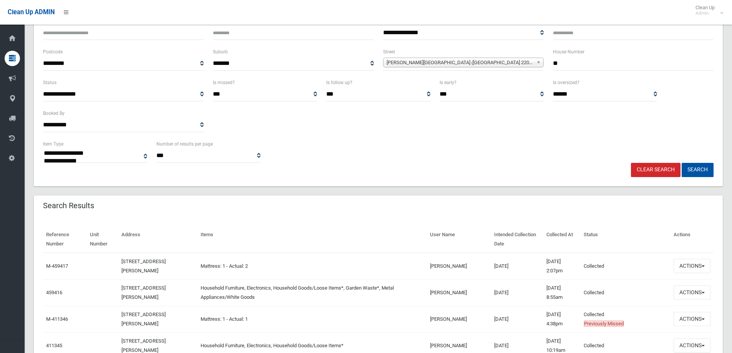
click at [663, 169] on link "Clear Search" at bounding box center [656, 170] width 50 height 14
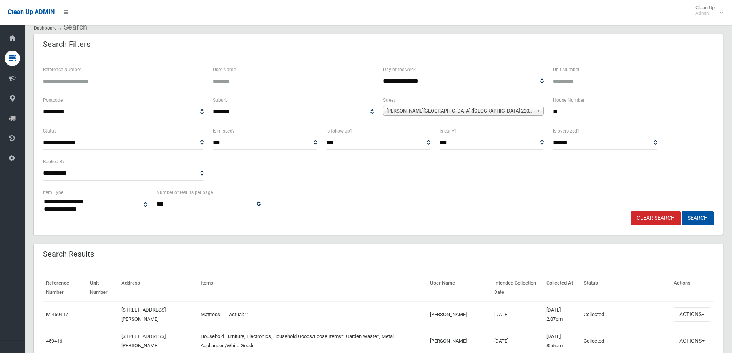
scroll to position [0, 0]
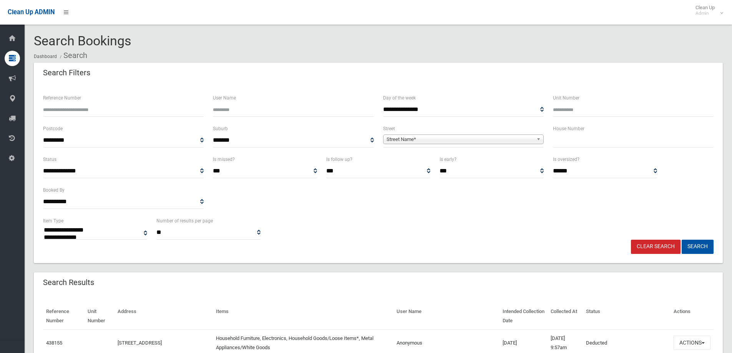
select select
click at [580, 132] on label "House Number" at bounding box center [569, 128] width 32 height 8
click at [580, 138] on input "text" at bounding box center [633, 140] width 161 height 14
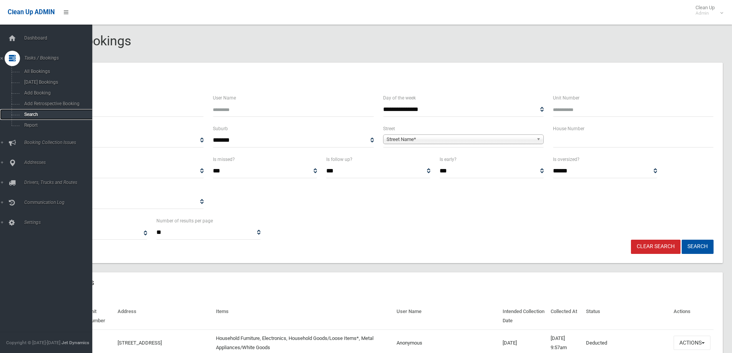
click at [42, 111] on link "Search" at bounding box center [49, 114] width 98 height 11
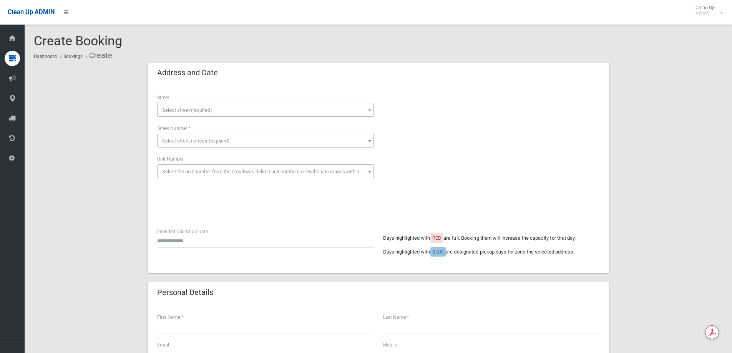
click at [167, 113] on span "Select street (required)" at bounding box center [265, 110] width 213 height 11
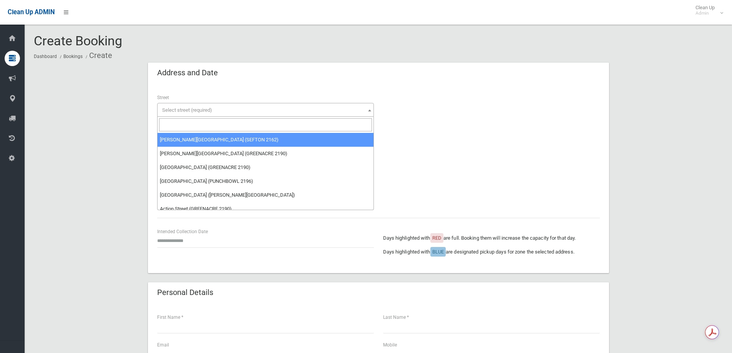
click at [176, 126] on input "search" at bounding box center [265, 124] width 213 height 13
type input "******"
select select "****"
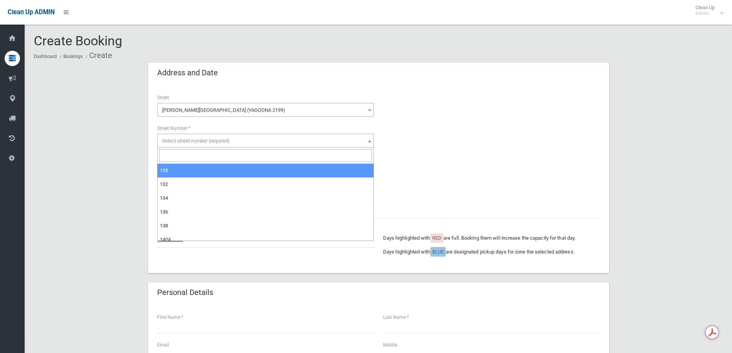
click at [211, 144] on span "Select street number (required)" at bounding box center [265, 141] width 213 height 11
click at [196, 151] on input "search" at bounding box center [265, 155] width 213 height 13
type input "***"
select select "***"
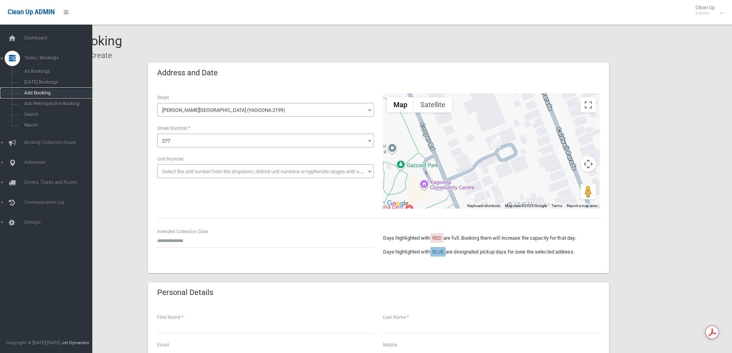
click at [49, 92] on span "Add Booking" at bounding box center [57, 92] width 70 height 5
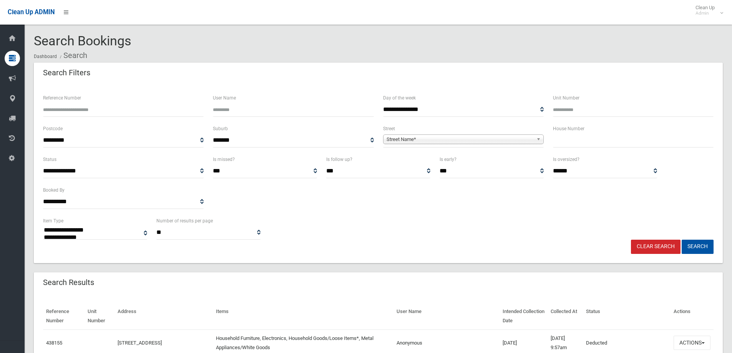
select select
